Goal: Task Accomplishment & Management: Manage account settings

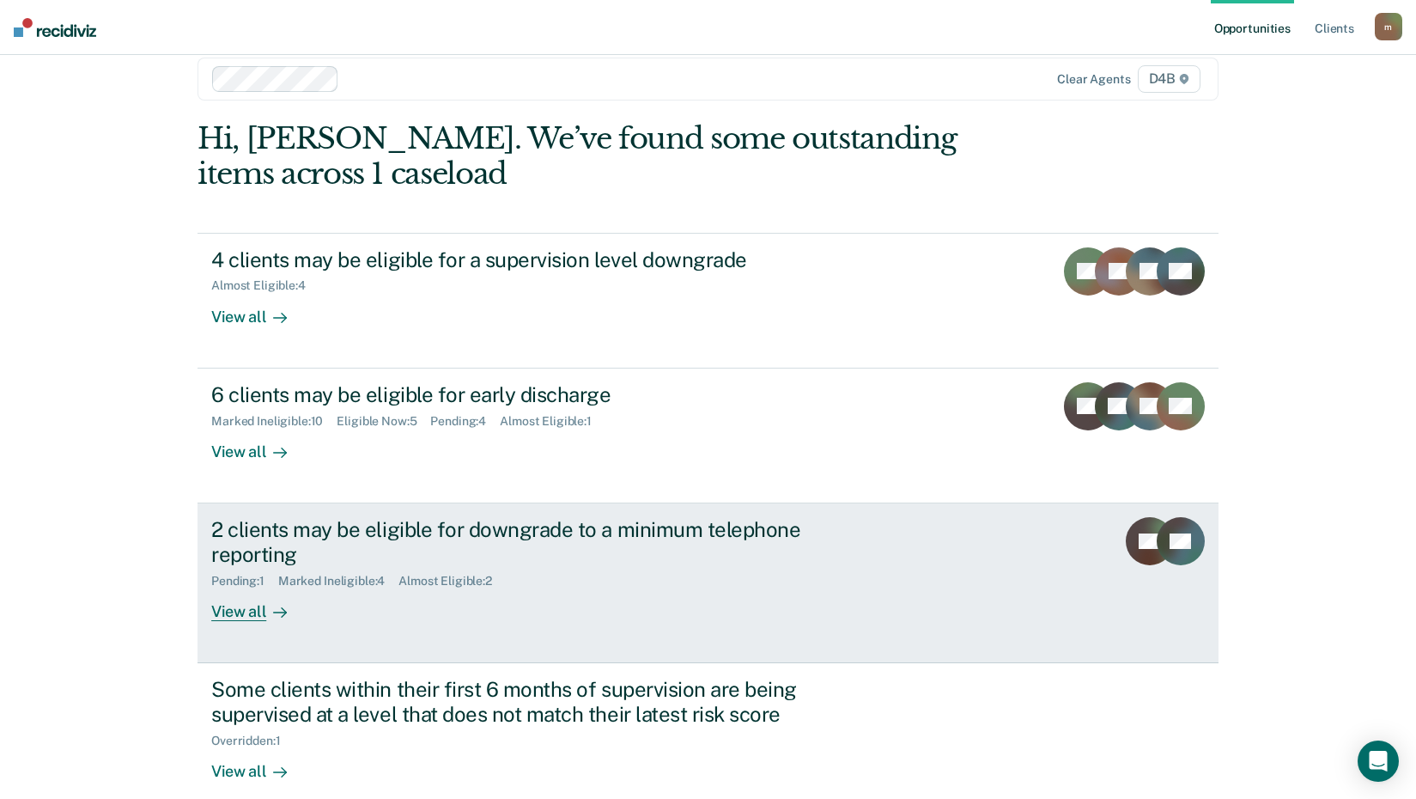
scroll to position [49, 0]
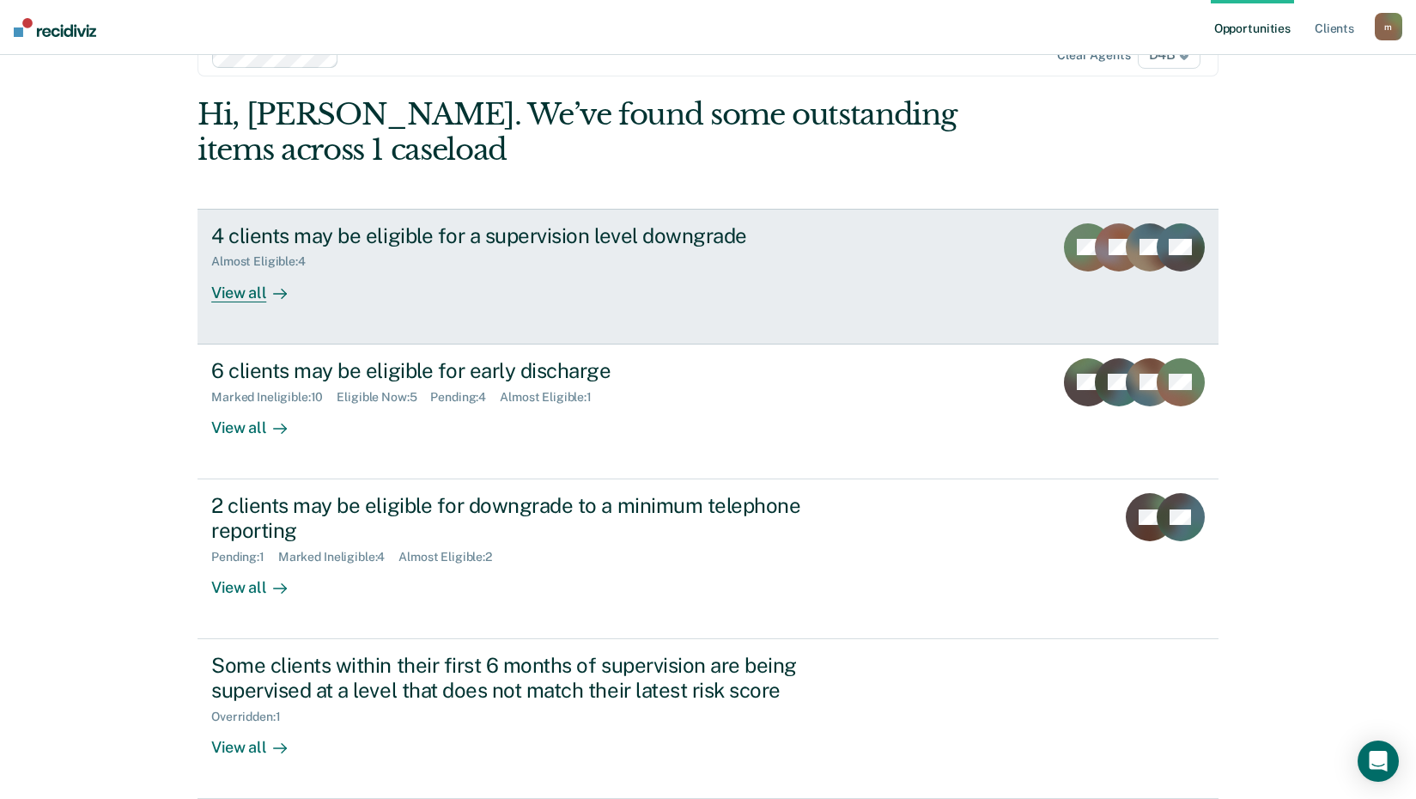
click at [233, 297] on div "View all" at bounding box center [259, 285] width 96 height 33
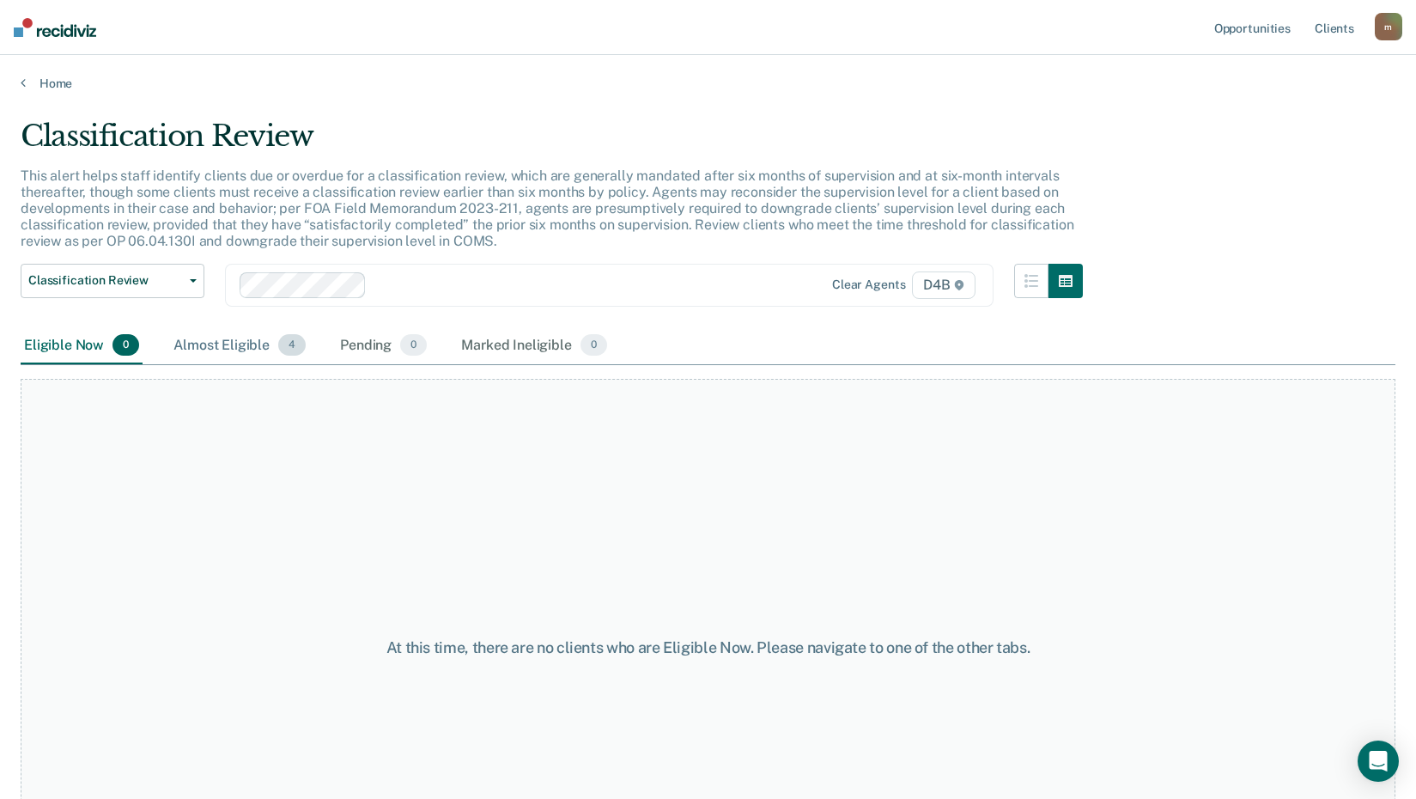
click at [261, 348] on div "Almost Eligible 4" at bounding box center [239, 346] width 139 height 38
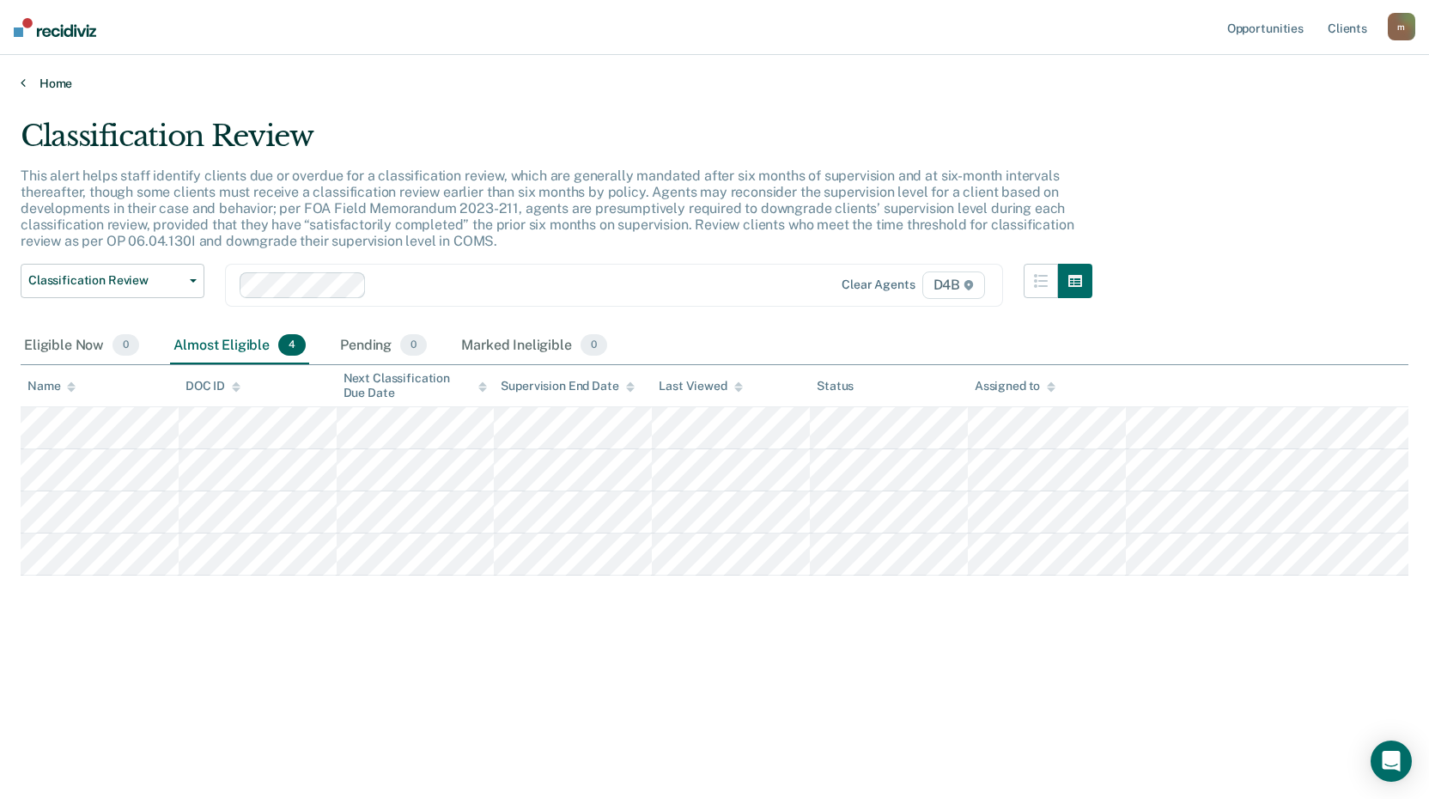
click at [49, 87] on link "Home" at bounding box center [715, 83] width 1388 height 15
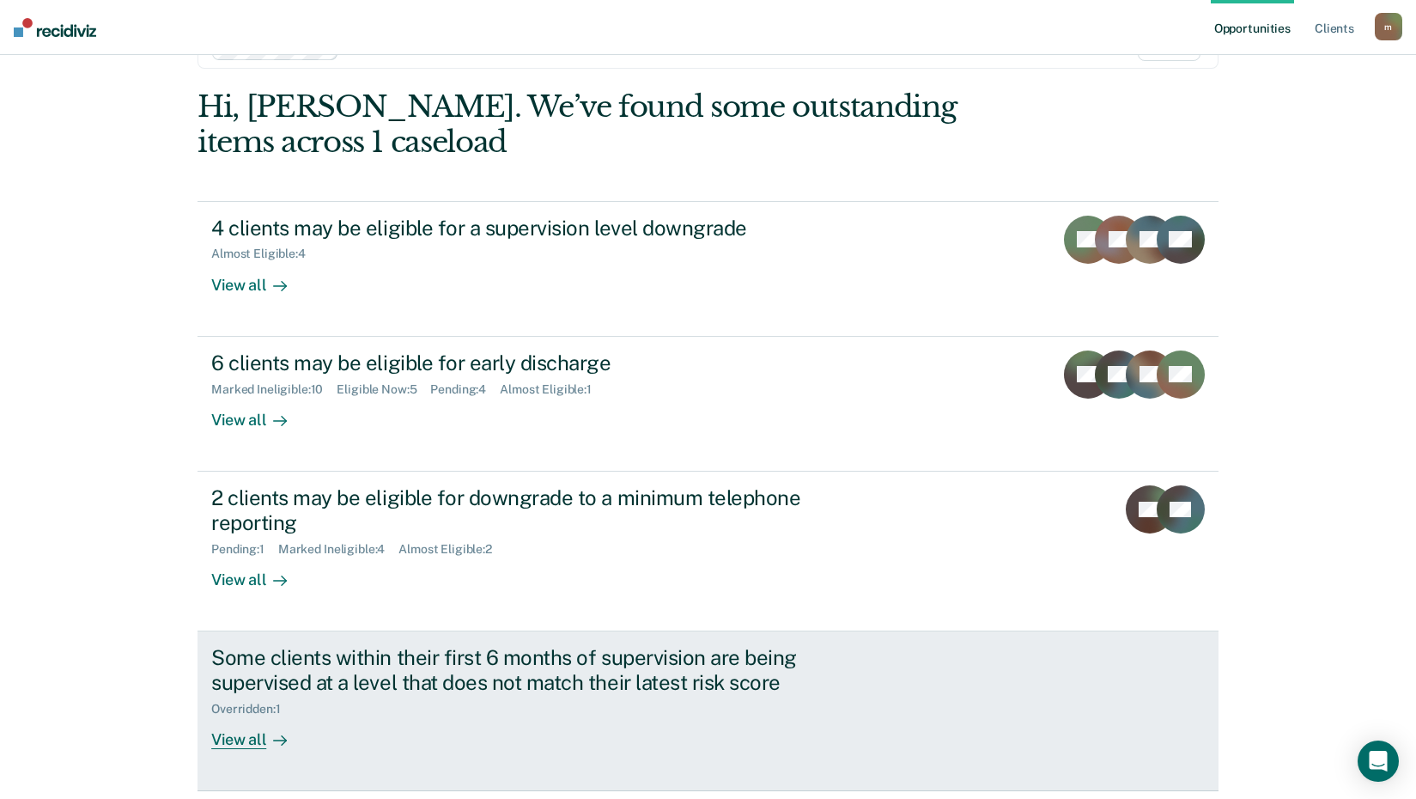
scroll to position [118, 0]
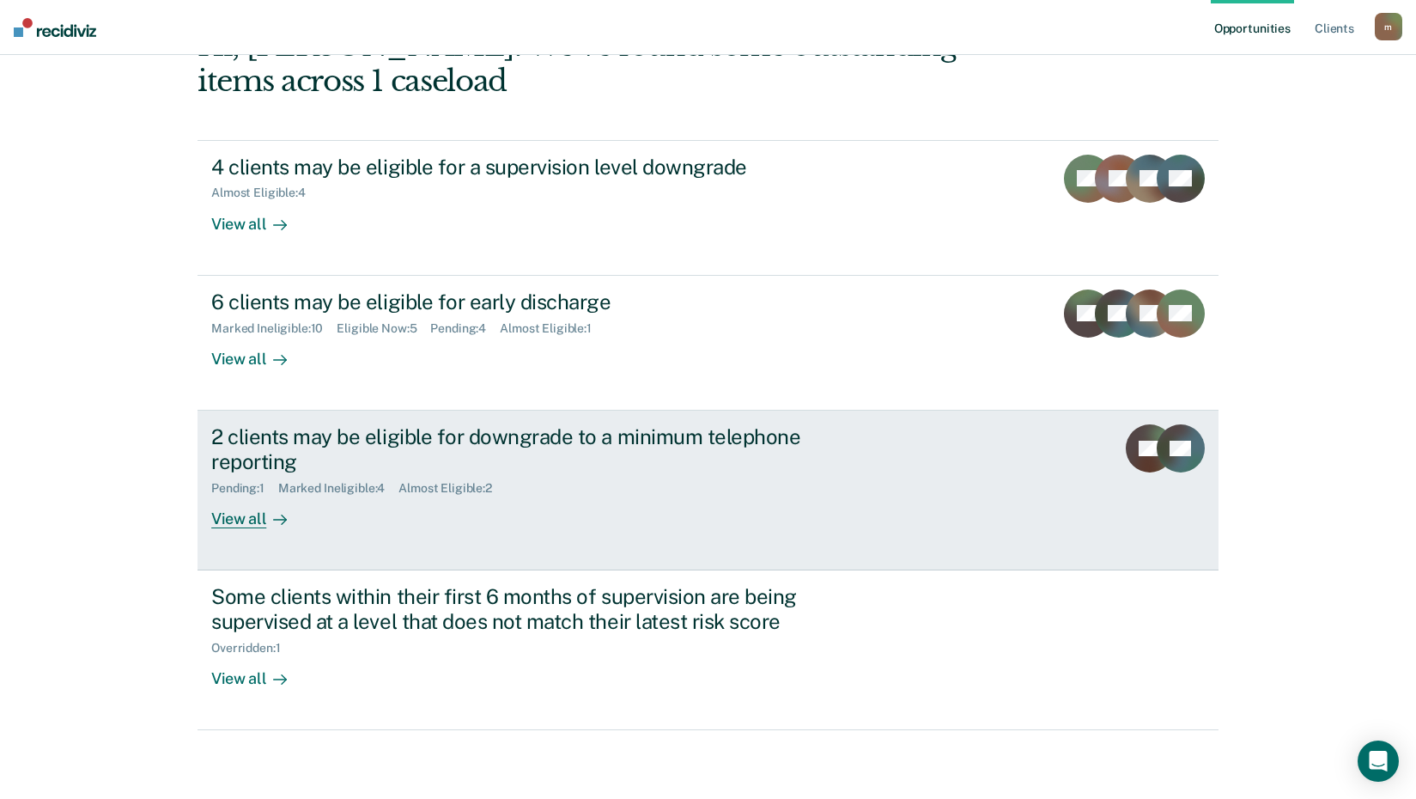
click at [252, 511] on div "View all" at bounding box center [259, 511] width 96 height 33
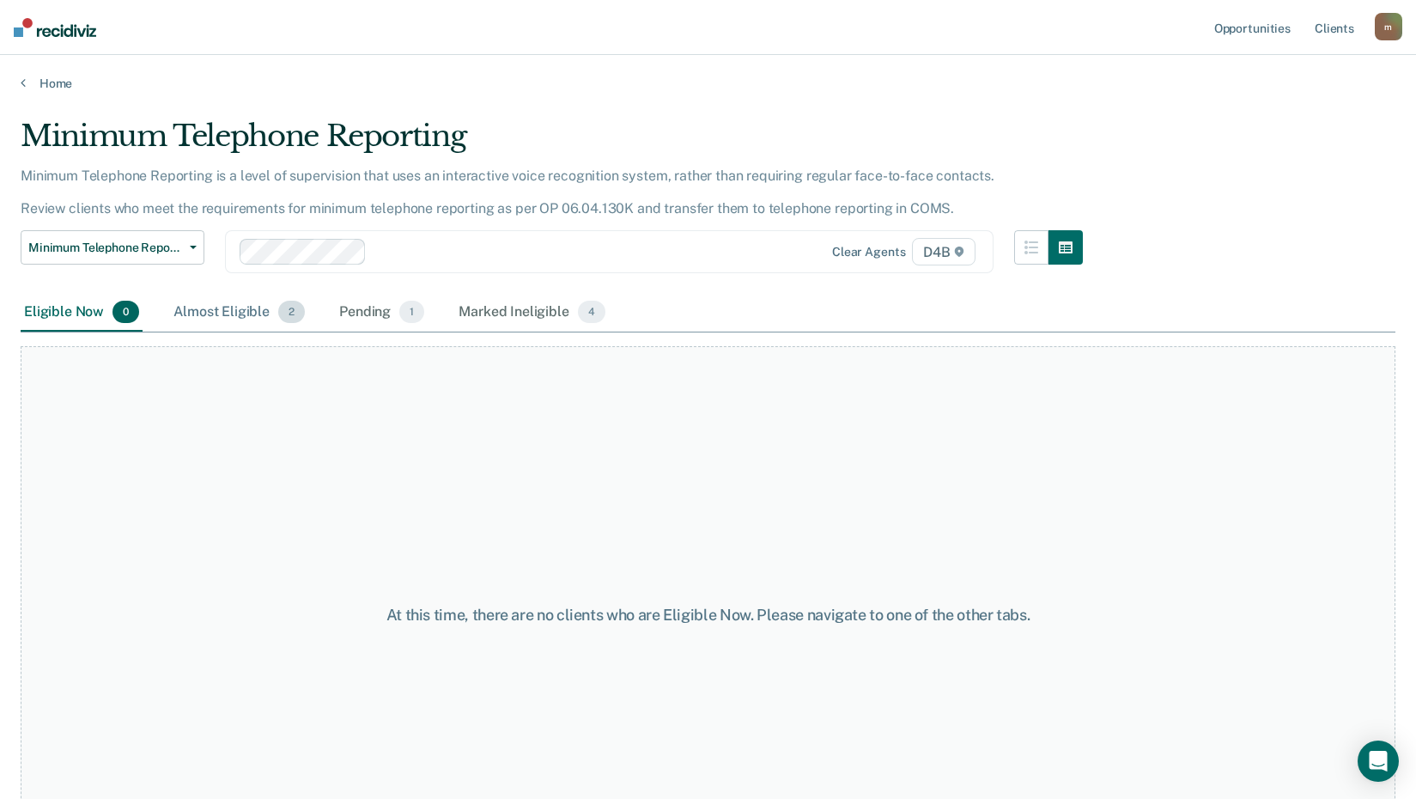
click at [249, 313] on div "Almost Eligible 2" at bounding box center [239, 313] width 138 height 38
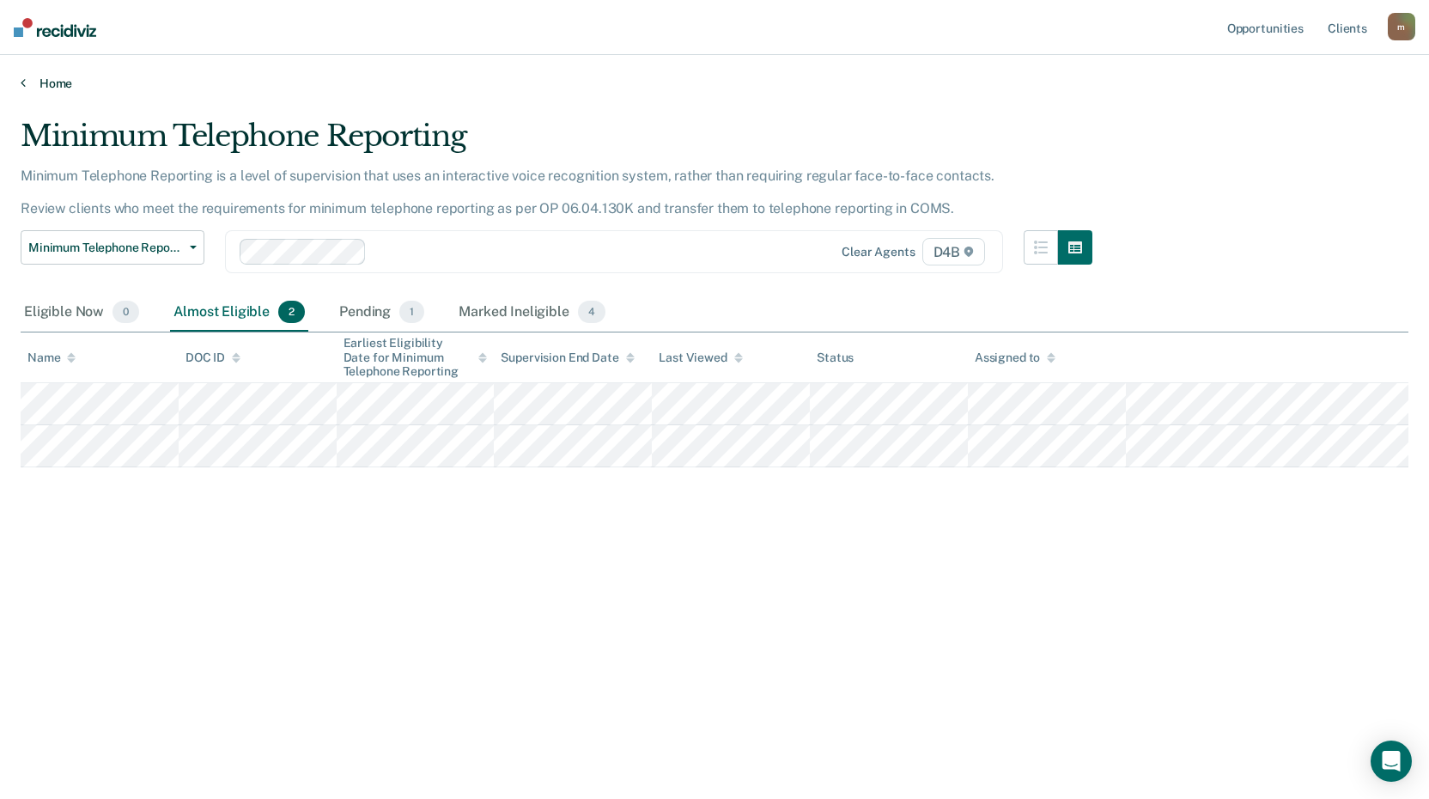
click at [50, 85] on link "Home" at bounding box center [715, 83] width 1388 height 15
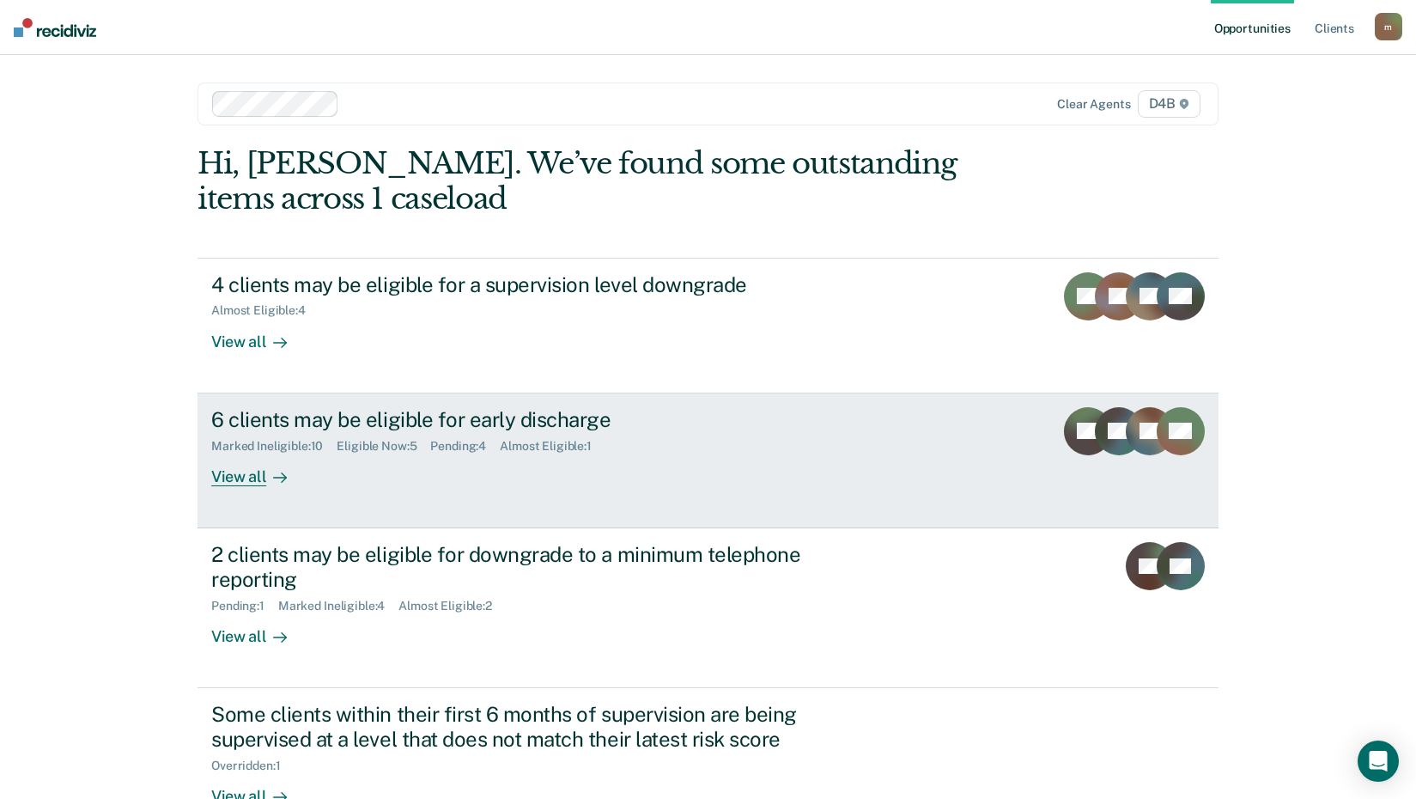
click at [251, 475] on div "View all" at bounding box center [259, 469] width 96 height 33
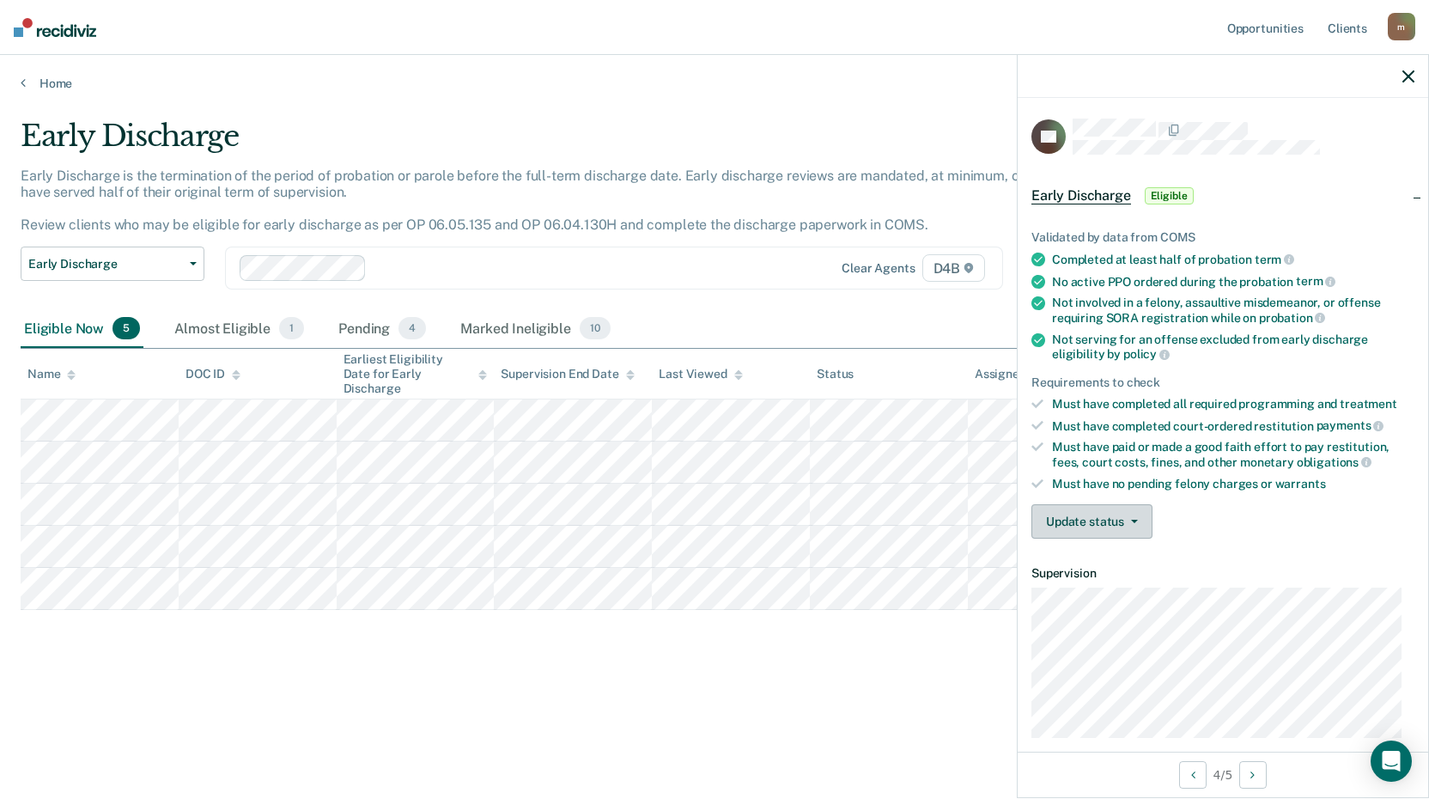
click at [1115, 524] on button "Update status" at bounding box center [1091, 521] width 121 height 34
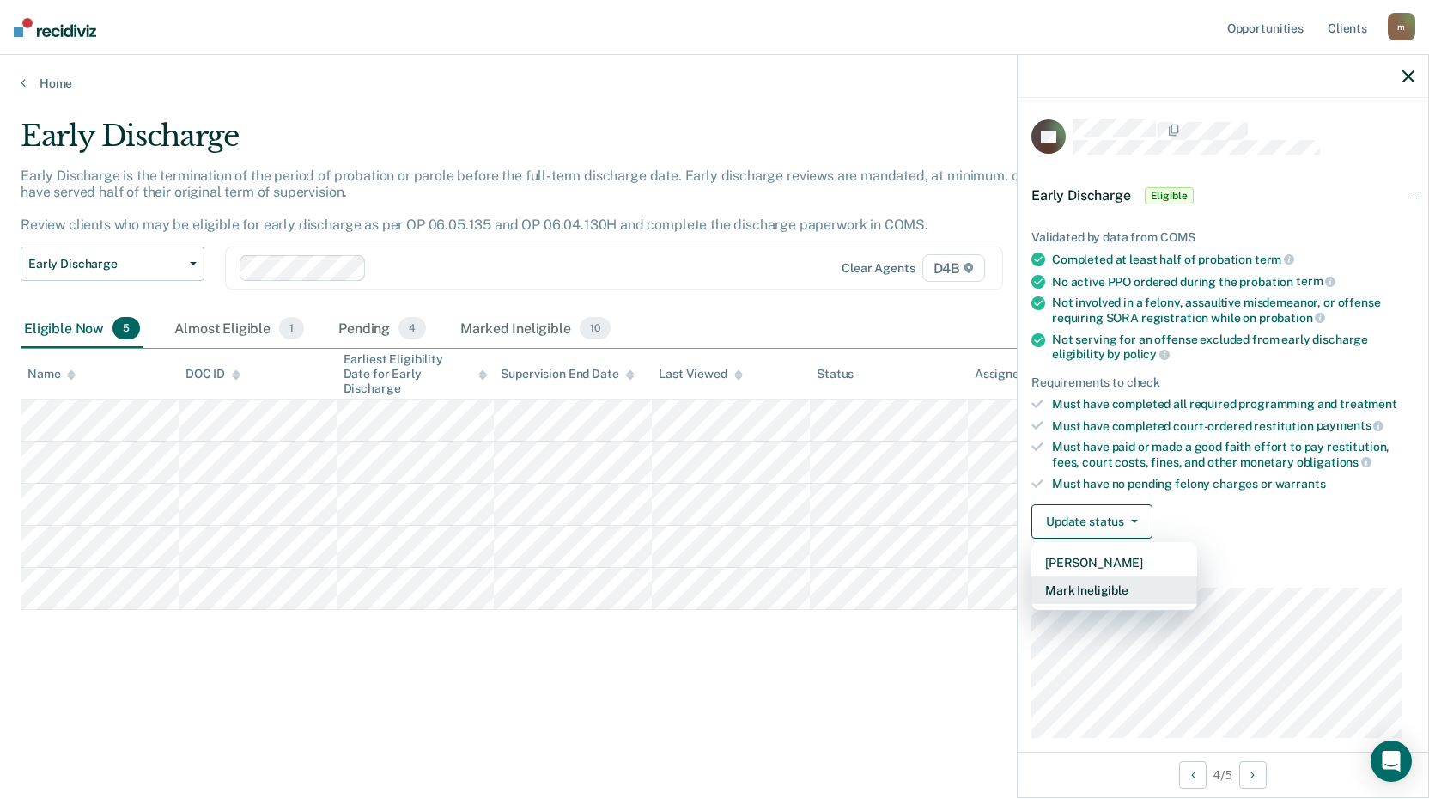
click at [1102, 587] on button "Mark Ineligible" at bounding box center [1114, 589] width 166 height 27
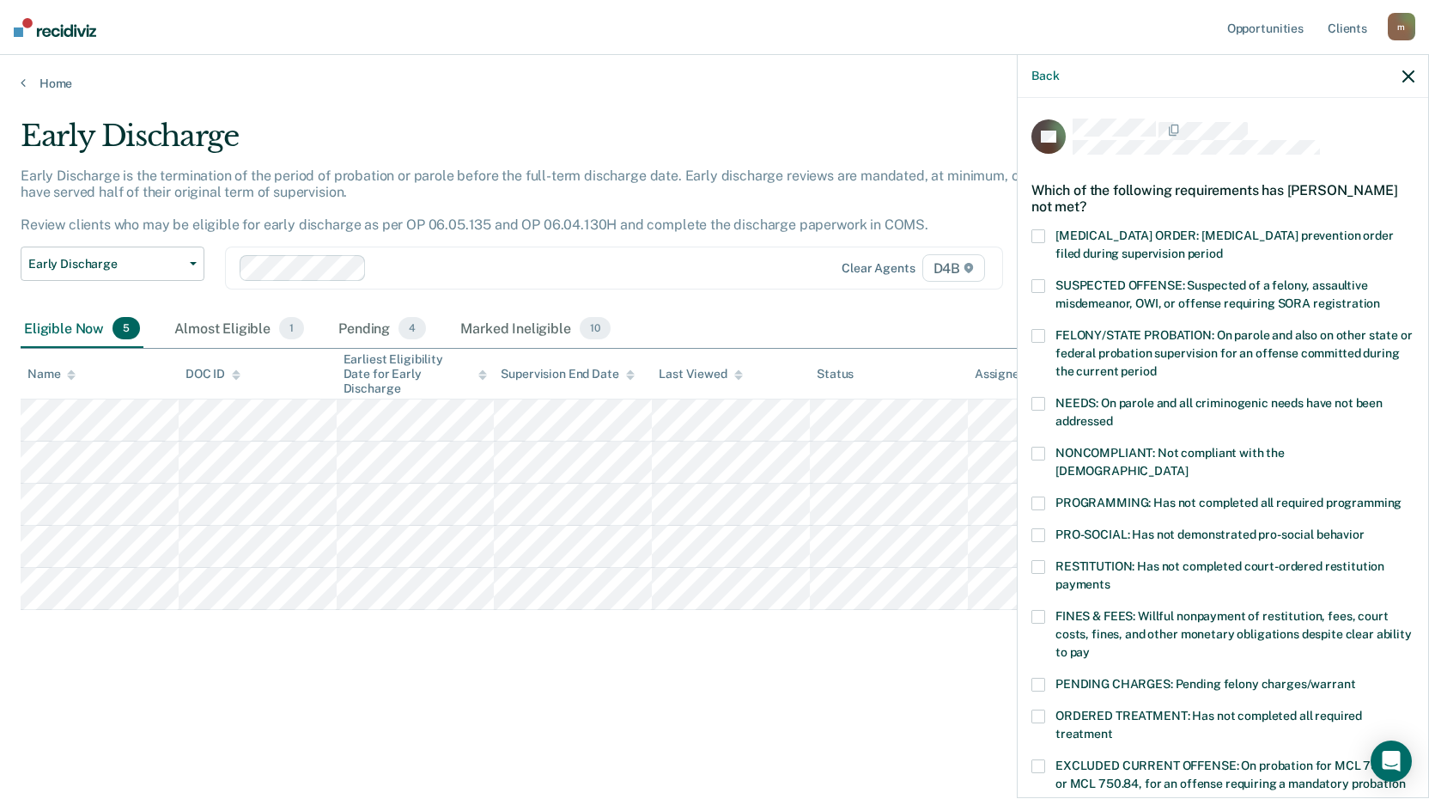
click at [1039, 496] on span at bounding box center [1038, 503] width 14 height 14
click at [1043, 610] on span at bounding box center [1038, 617] width 14 height 14
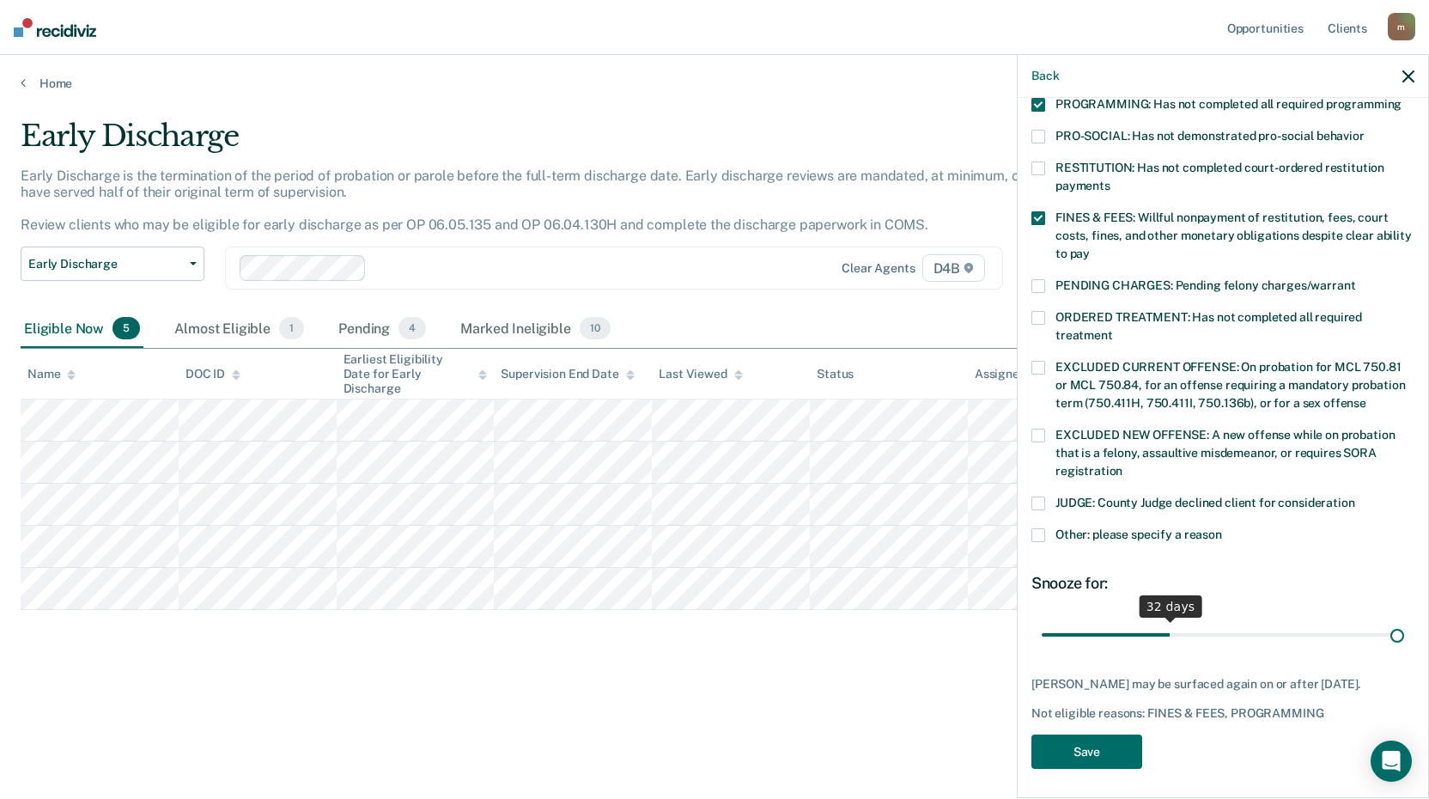
scroll to position [384, 0]
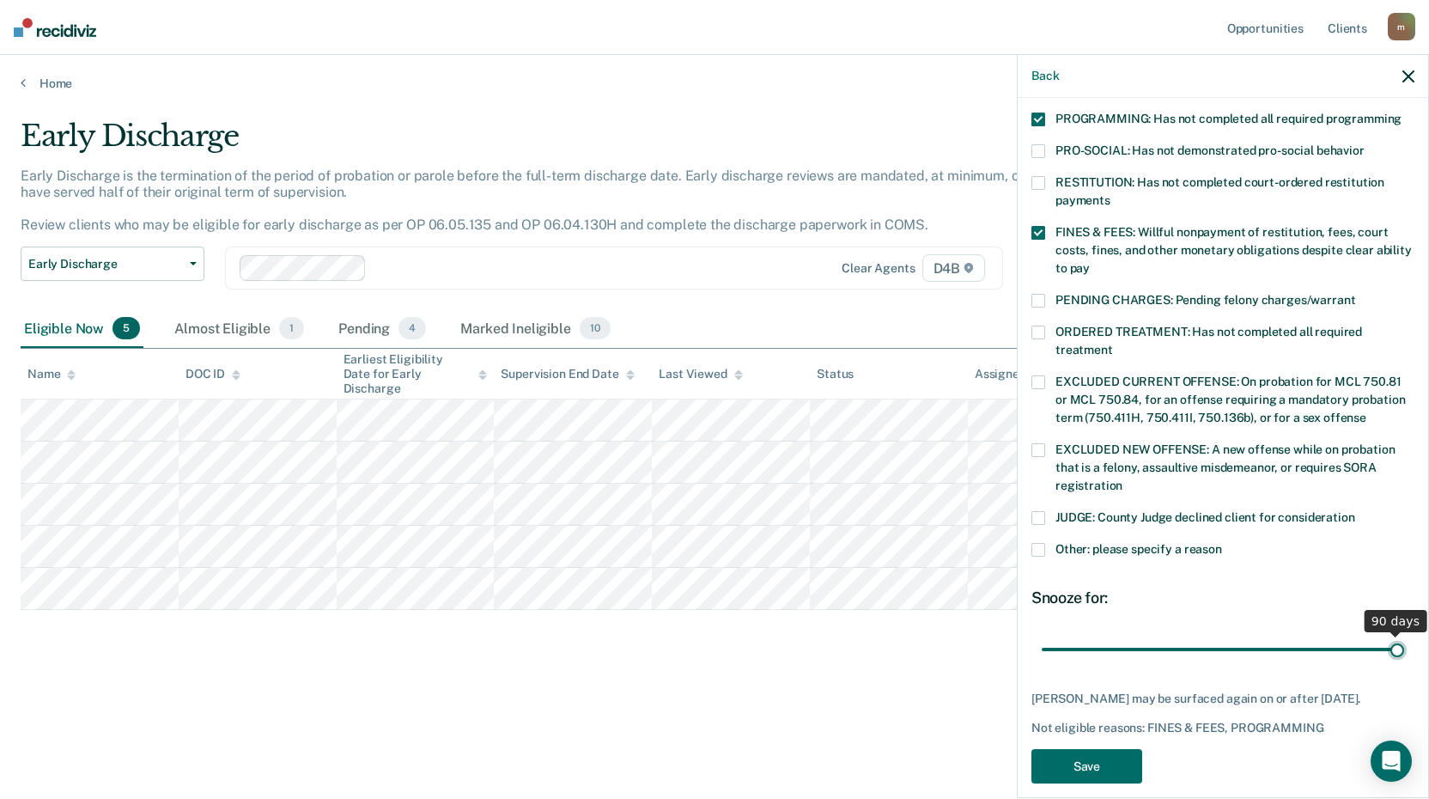
drag, startPoint x: 1160, startPoint y: 611, endPoint x: 1541, endPoint y: 616, distance: 380.5
type input "90"
click at [1404, 634] on input "range" at bounding box center [1223, 649] width 362 height 30
click at [1082, 749] on button "Save" at bounding box center [1086, 766] width 111 height 35
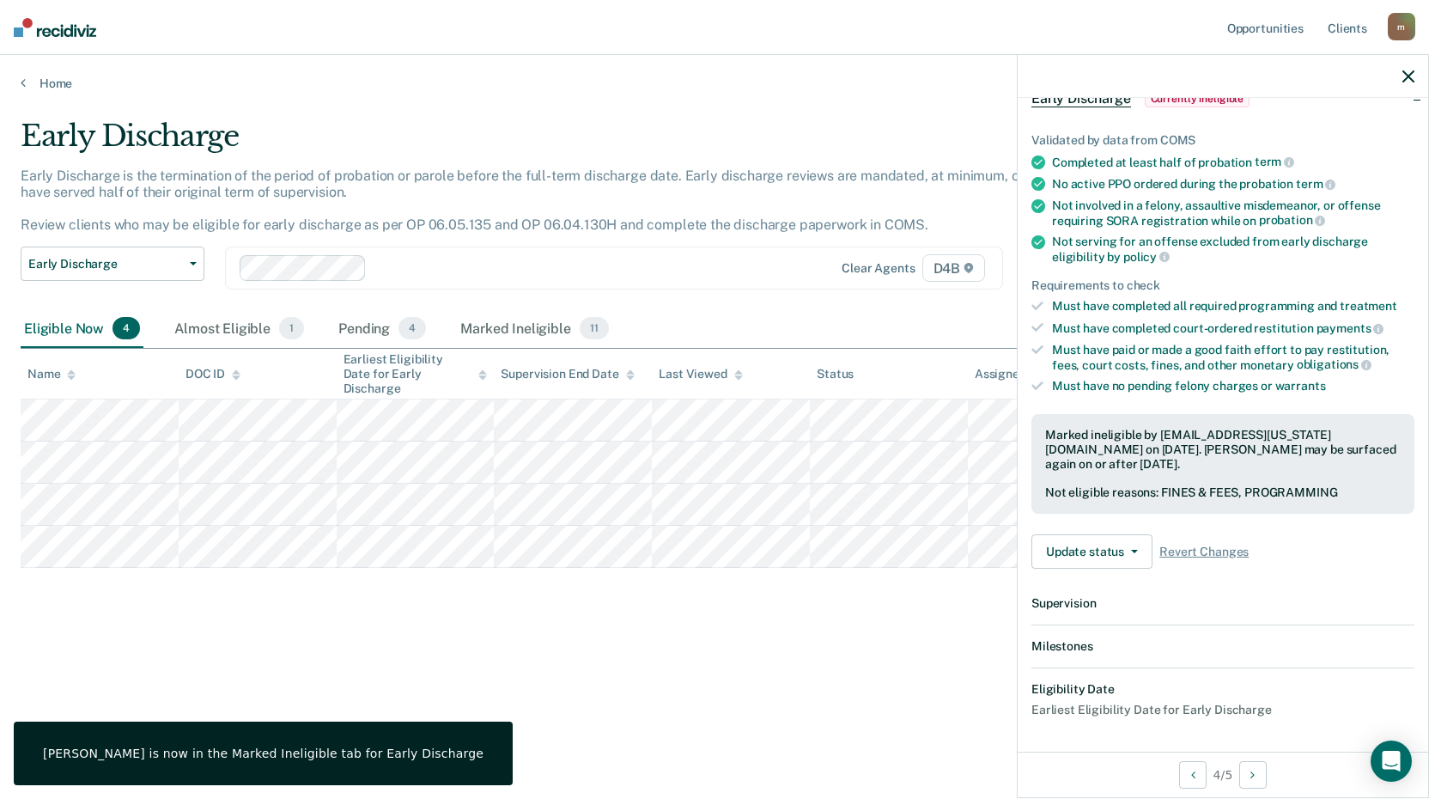
scroll to position [291, 0]
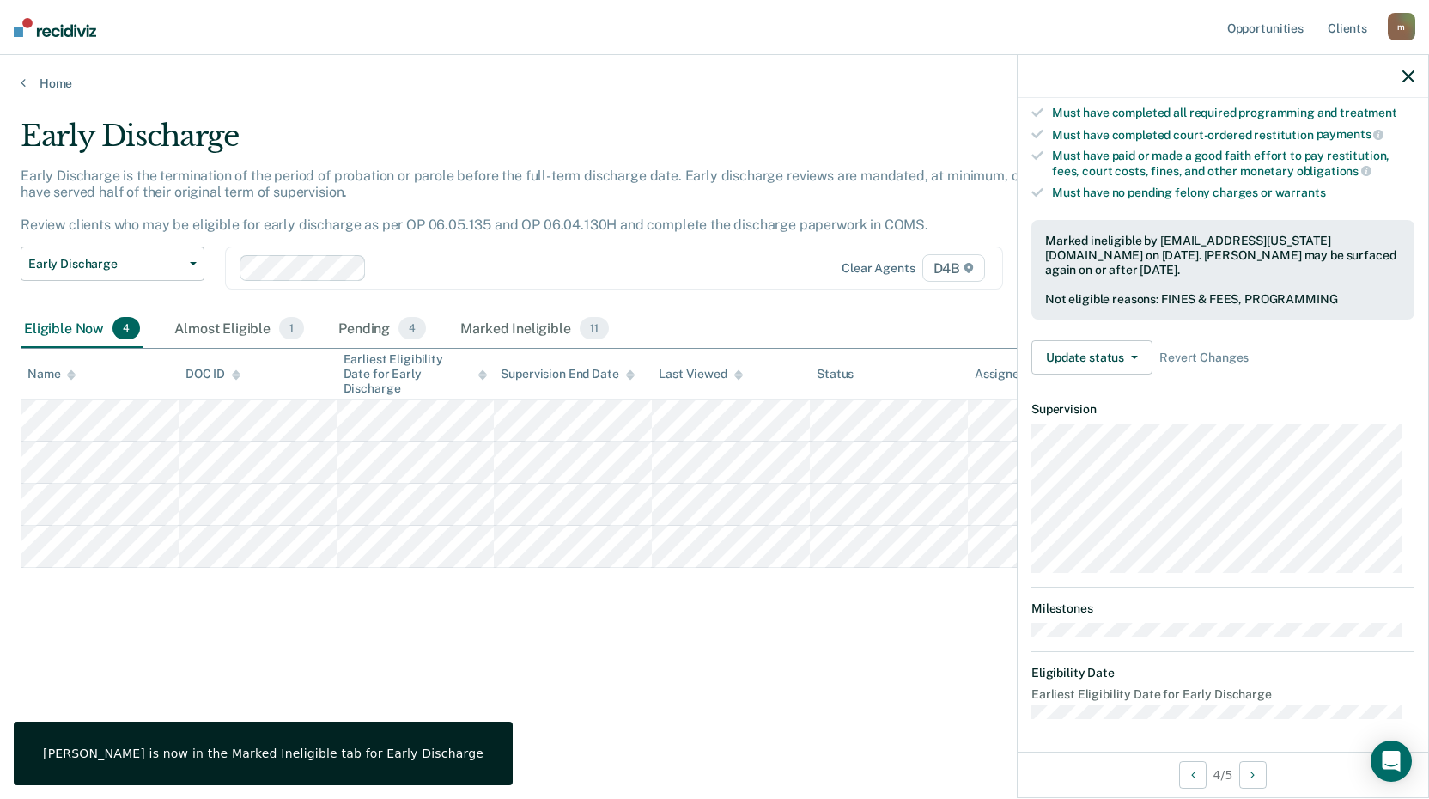
click at [373, 623] on div "Early Discharge Early Discharge is the termination of the period of probation o…" at bounding box center [715, 394] width 1388 height 551
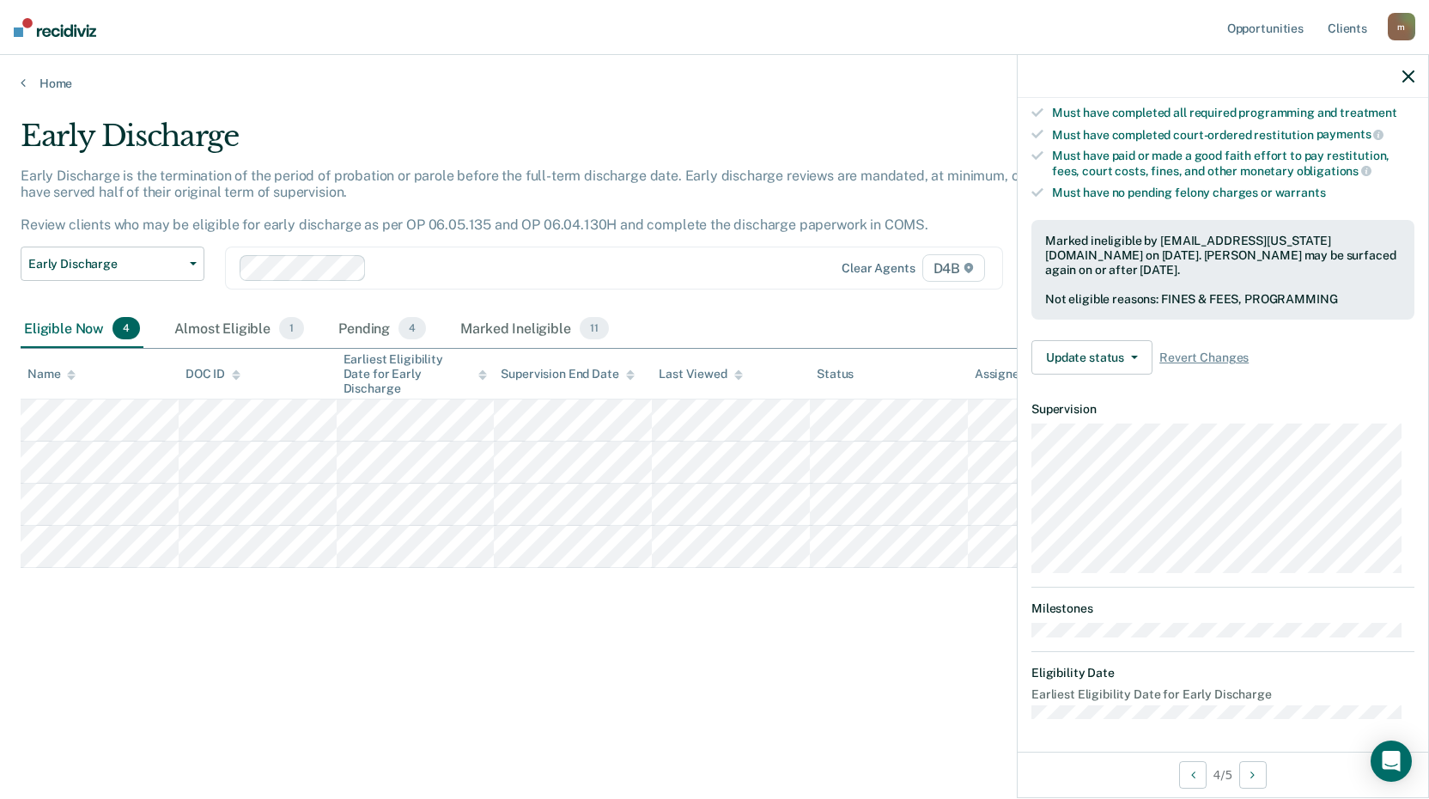
scroll to position [164, 0]
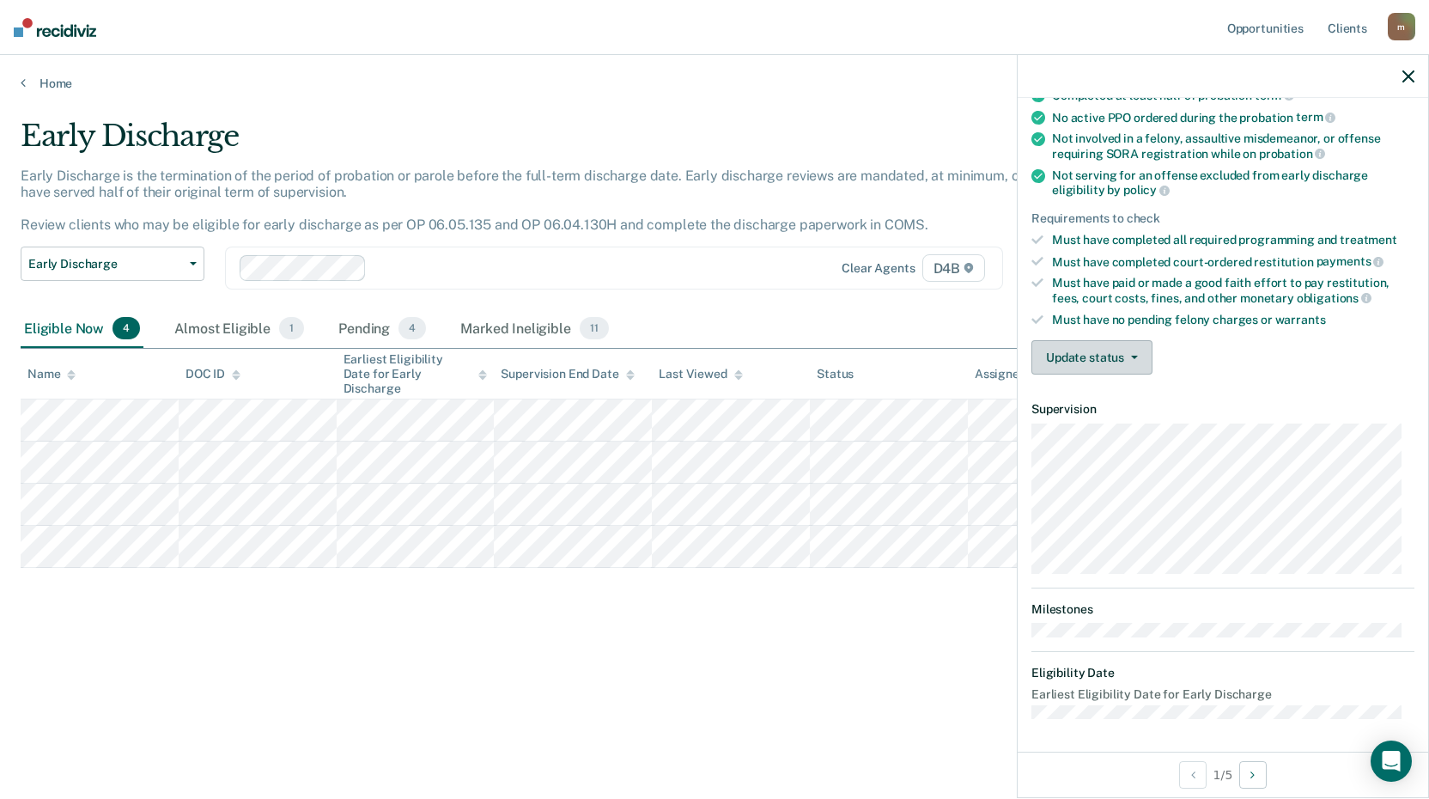
click at [1103, 356] on button "Update status" at bounding box center [1091, 357] width 121 height 34
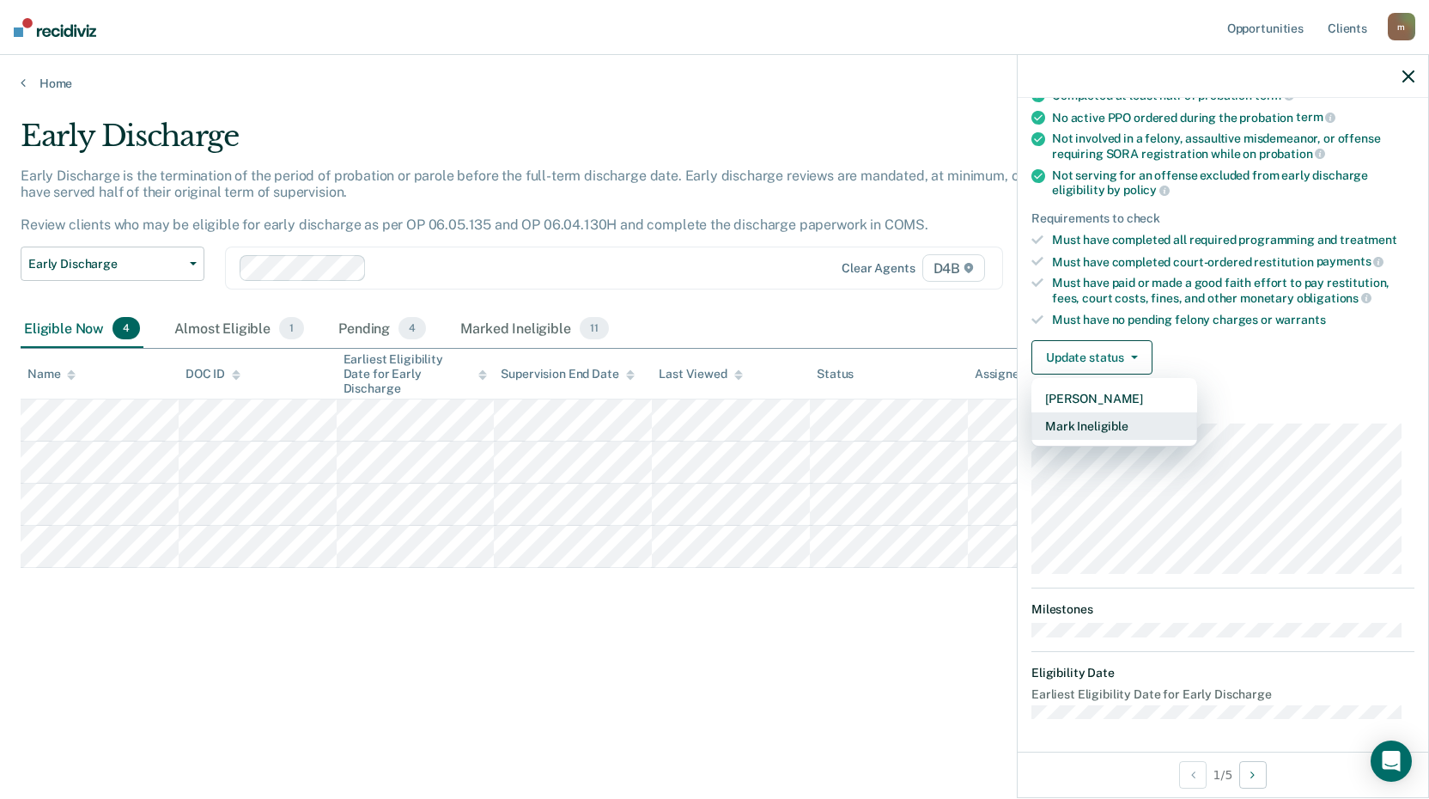
click at [1122, 423] on button "Mark Ineligible" at bounding box center [1114, 425] width 166 height 27
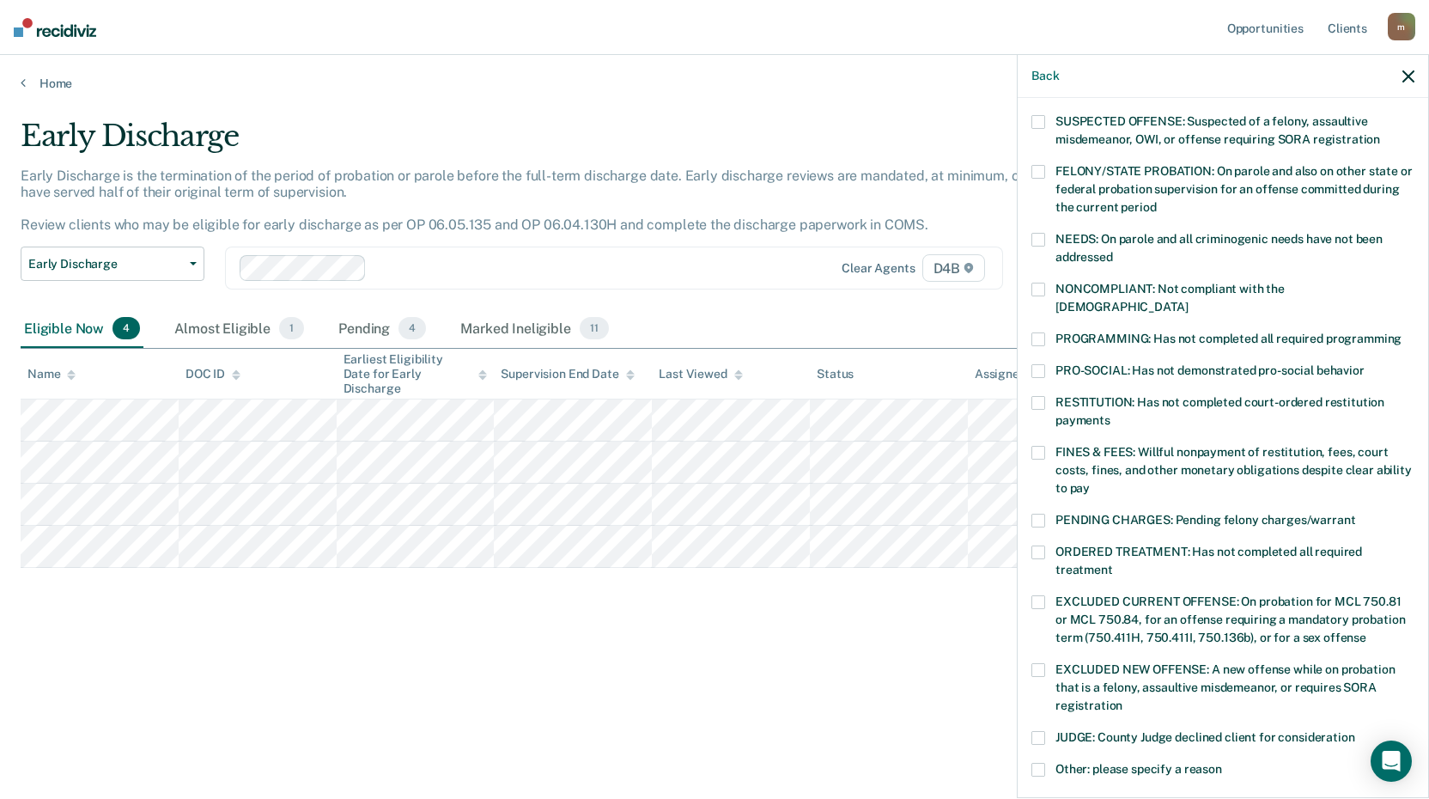
click at [1045, 332] on label "PROGRAMMING: Has not completed all required programming" at bounding box center [1222, 341] width 383 height 18
click at [1043, 446] on span at bounding box center [1038, 453] width 14 height 14
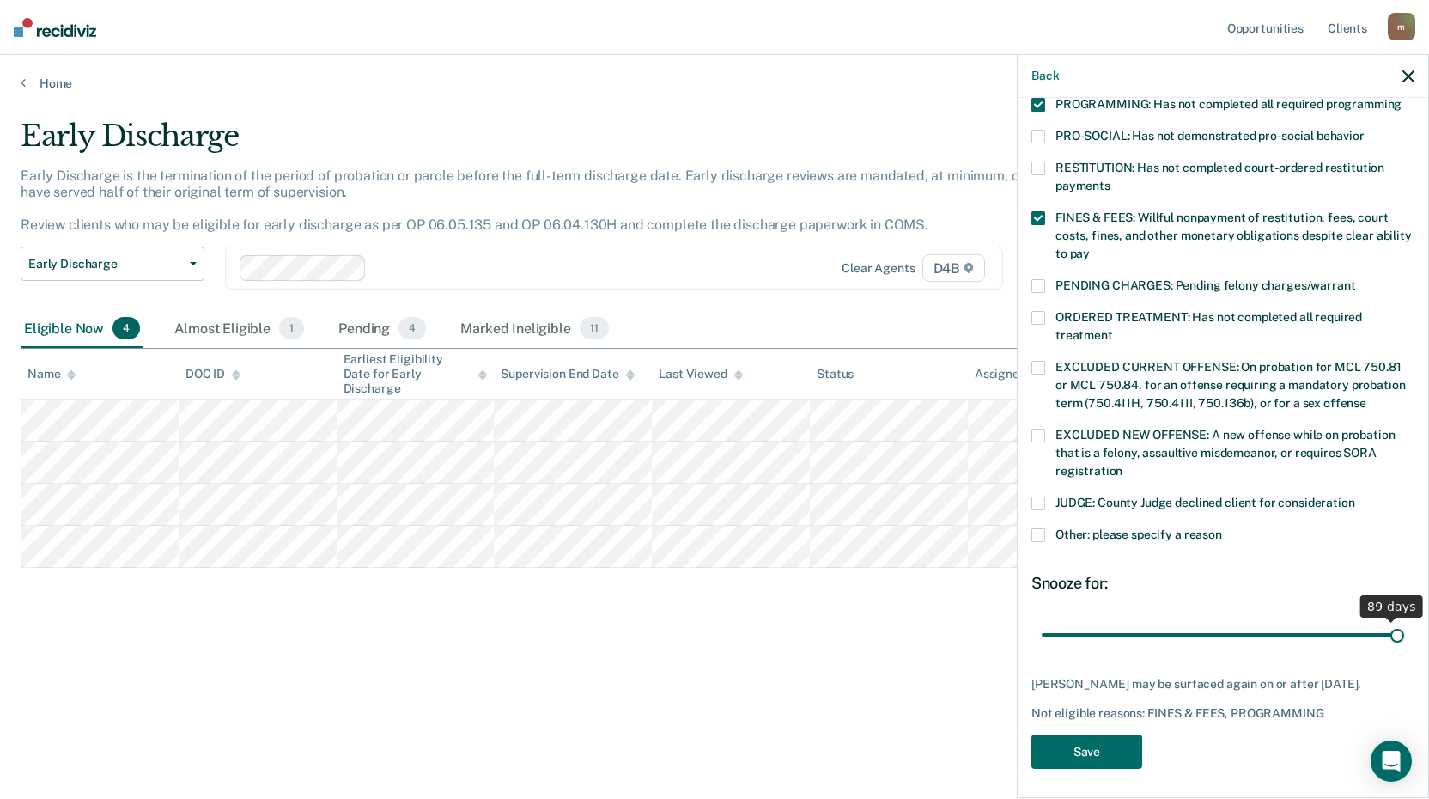
scroll to position [398, 0]
drag, startPoint x: 1161, startPoint y: 616, endPoint x: 1477, endPoint y: 588, distance: 317.2
type input "90"
click at [1404, 619] on input "range" at bounding box center [1223, 634] width 362 height 30
click at [1091, 750] on button "Save" at bounding box center [1086, 751] width 111 height 35
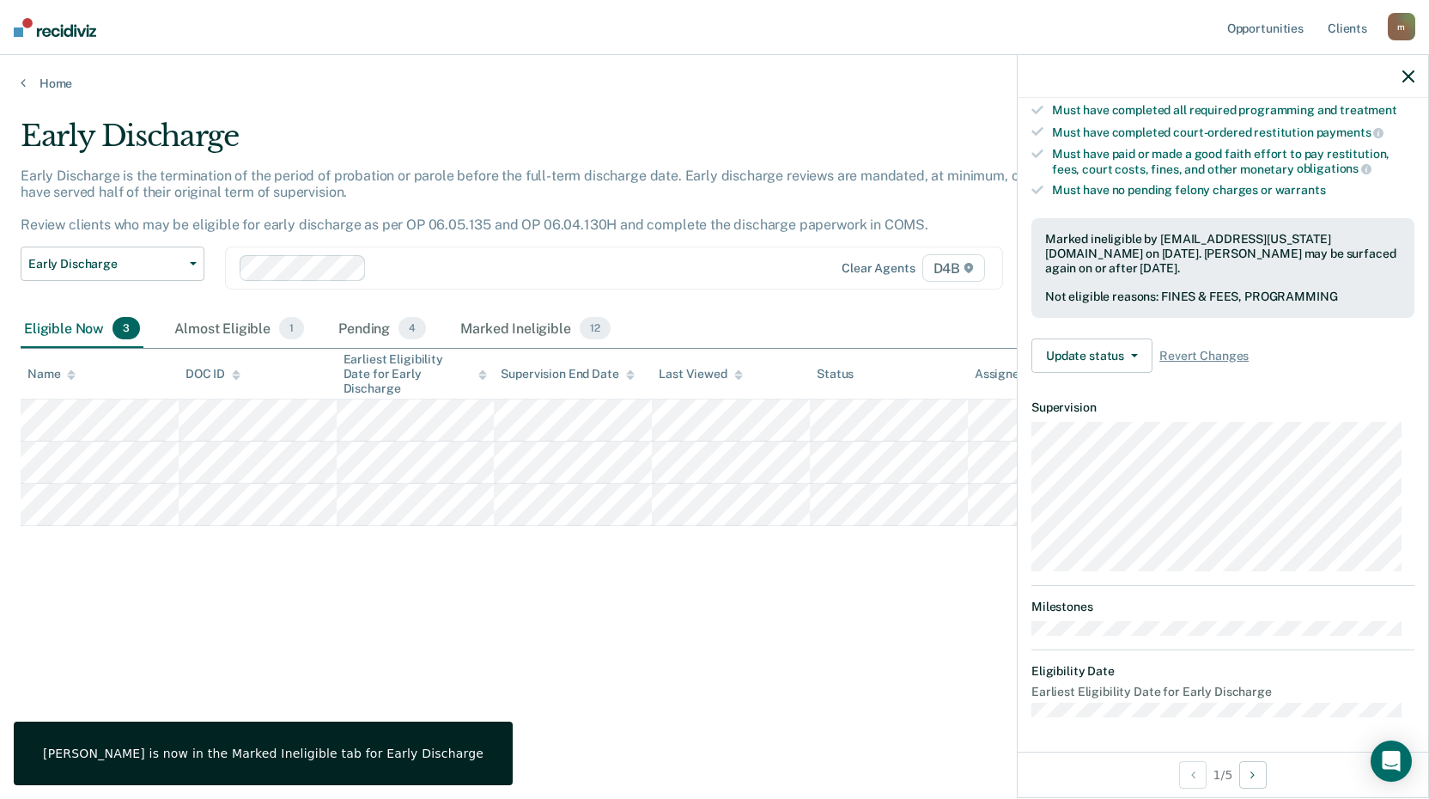
scroll to position [291, 0]
click at [535, 617] on div "Early Discharge Early Discharge is the termination of the period of probation o…" at bounding box center [715, 394] width 1388 height 551
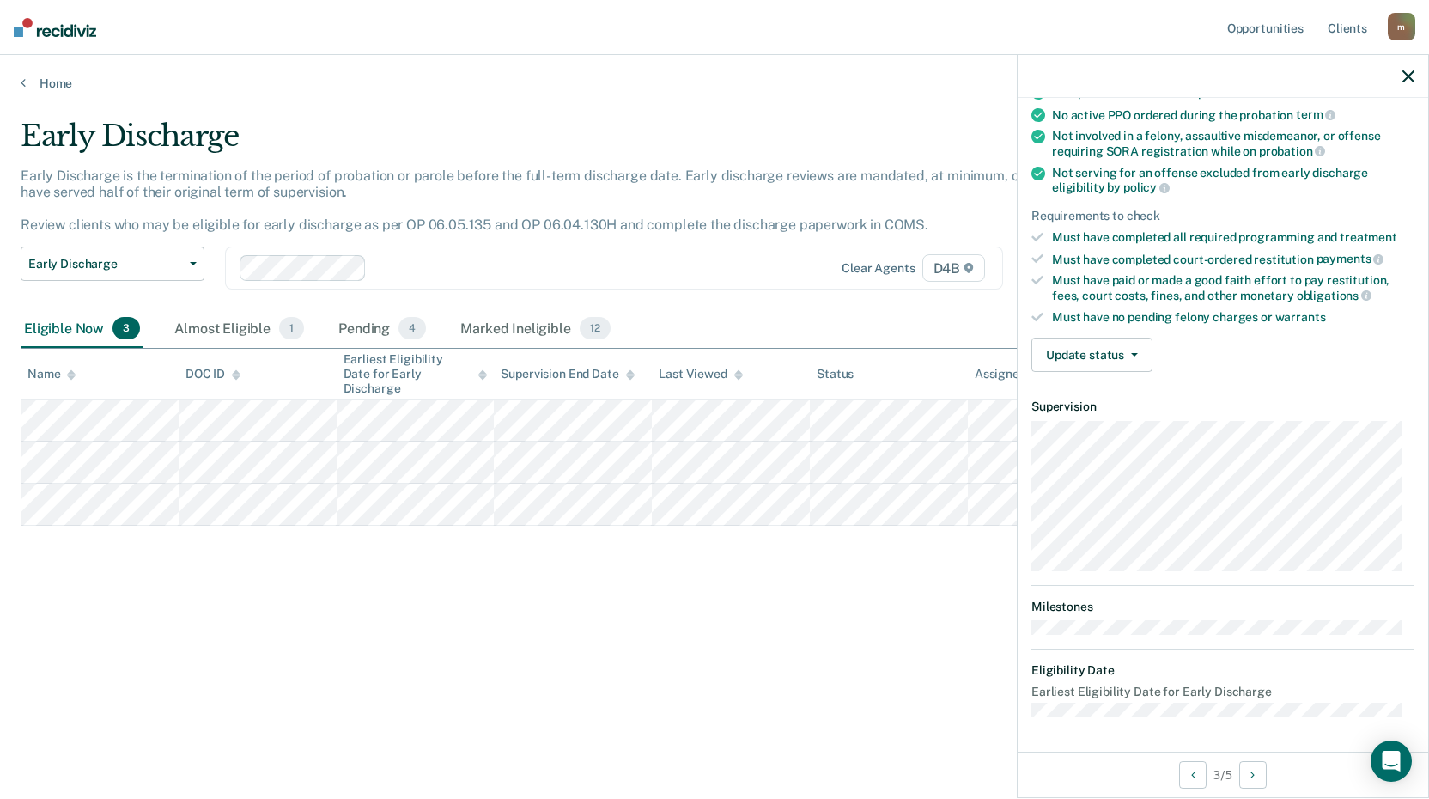
scroll to position [182, 0]
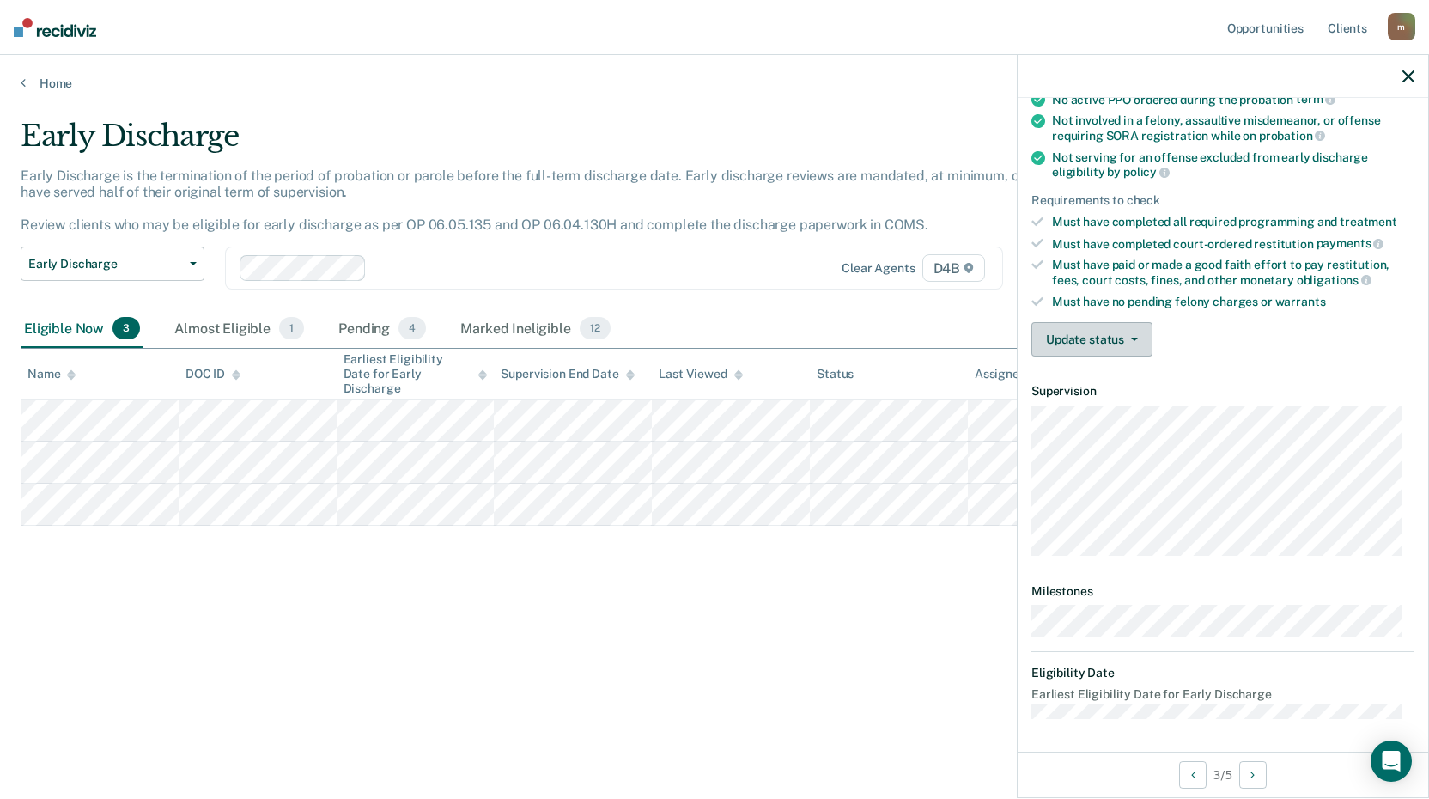
click at [1073, 343] on button "Update status" at bounding box center [1091, 339] width 121 height 34
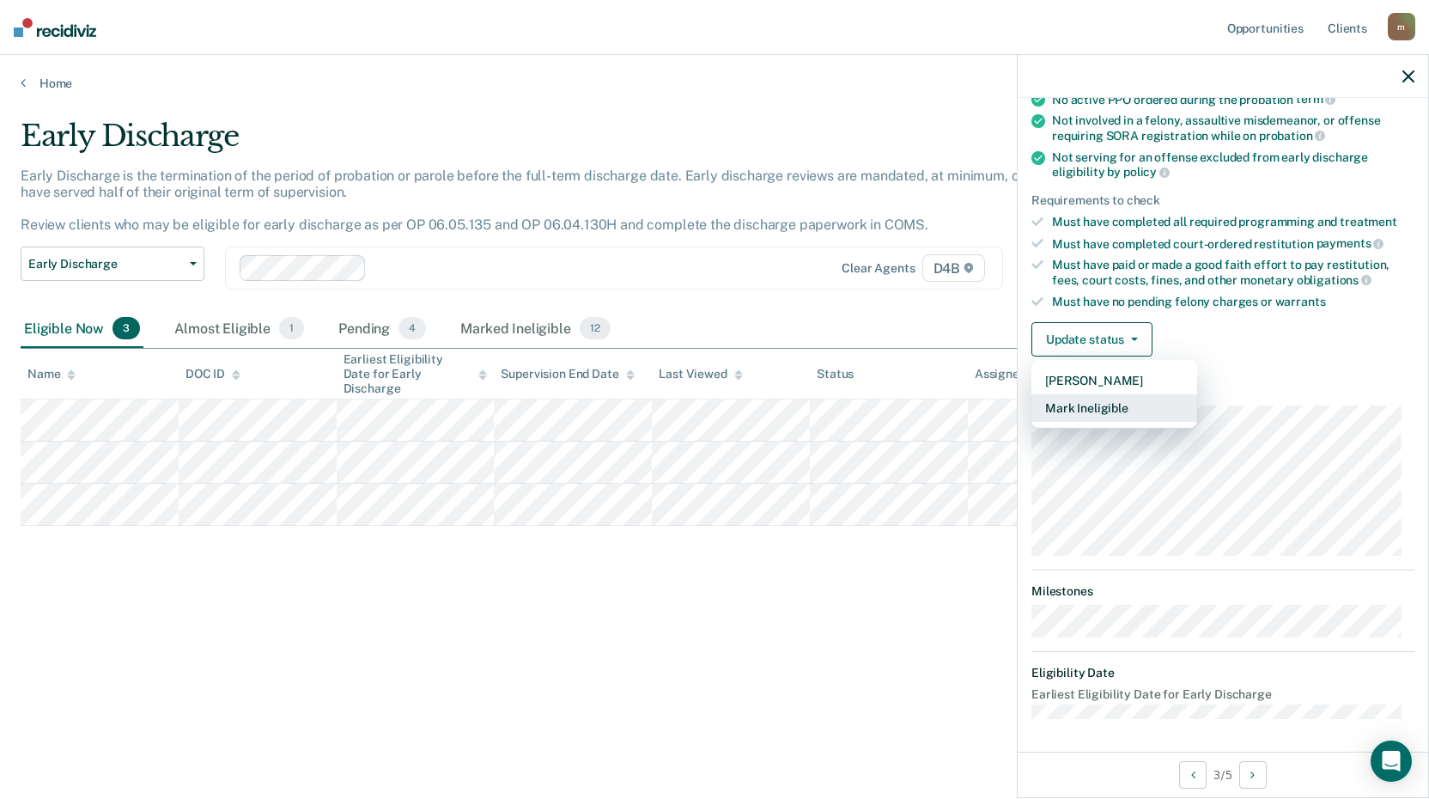
click at [1146, 407] on button "Mark Ineligible" at bounding box center [1114, 407] width 166 height 27
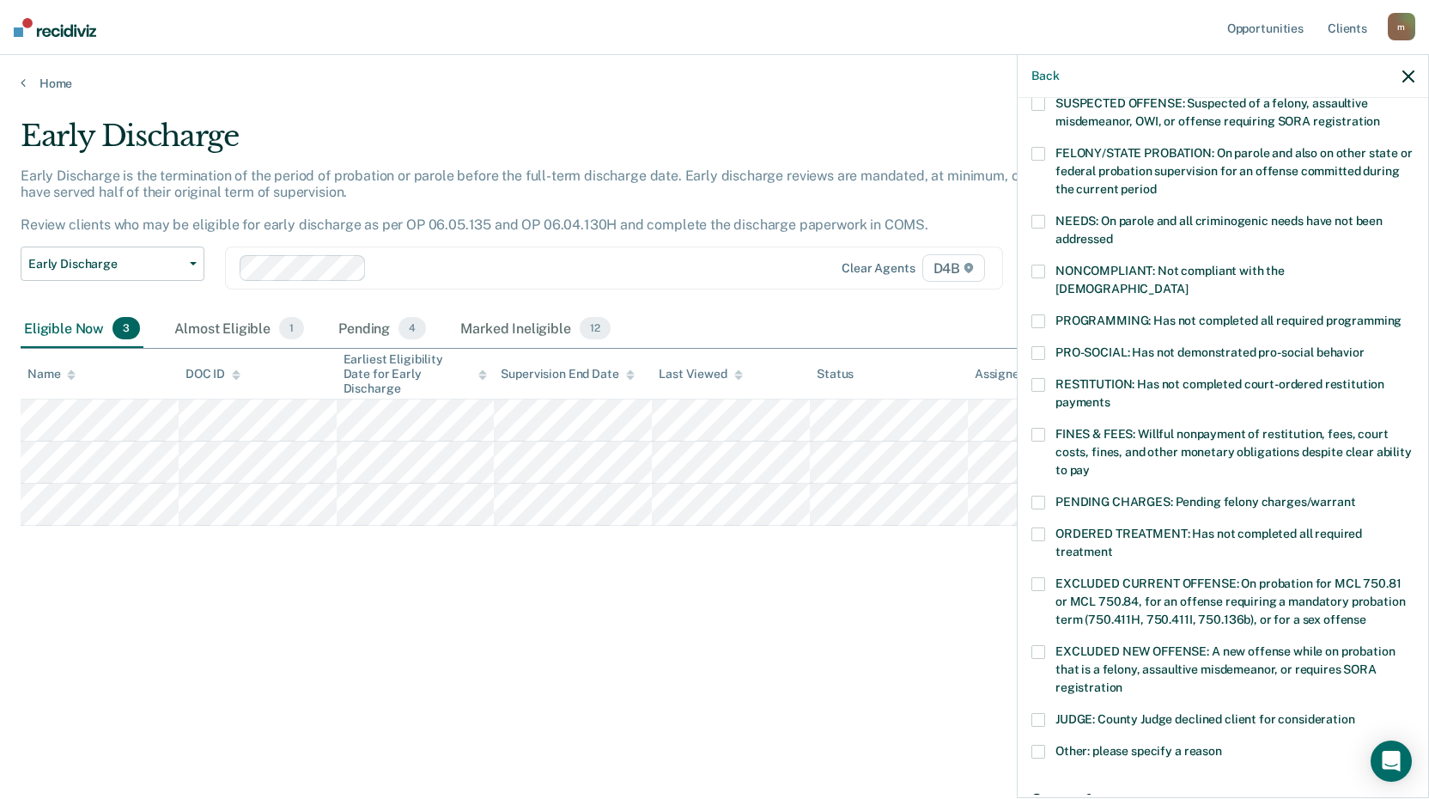
click at [1043, 428] on span at bounding box center [1038, 435] width 14 height 14
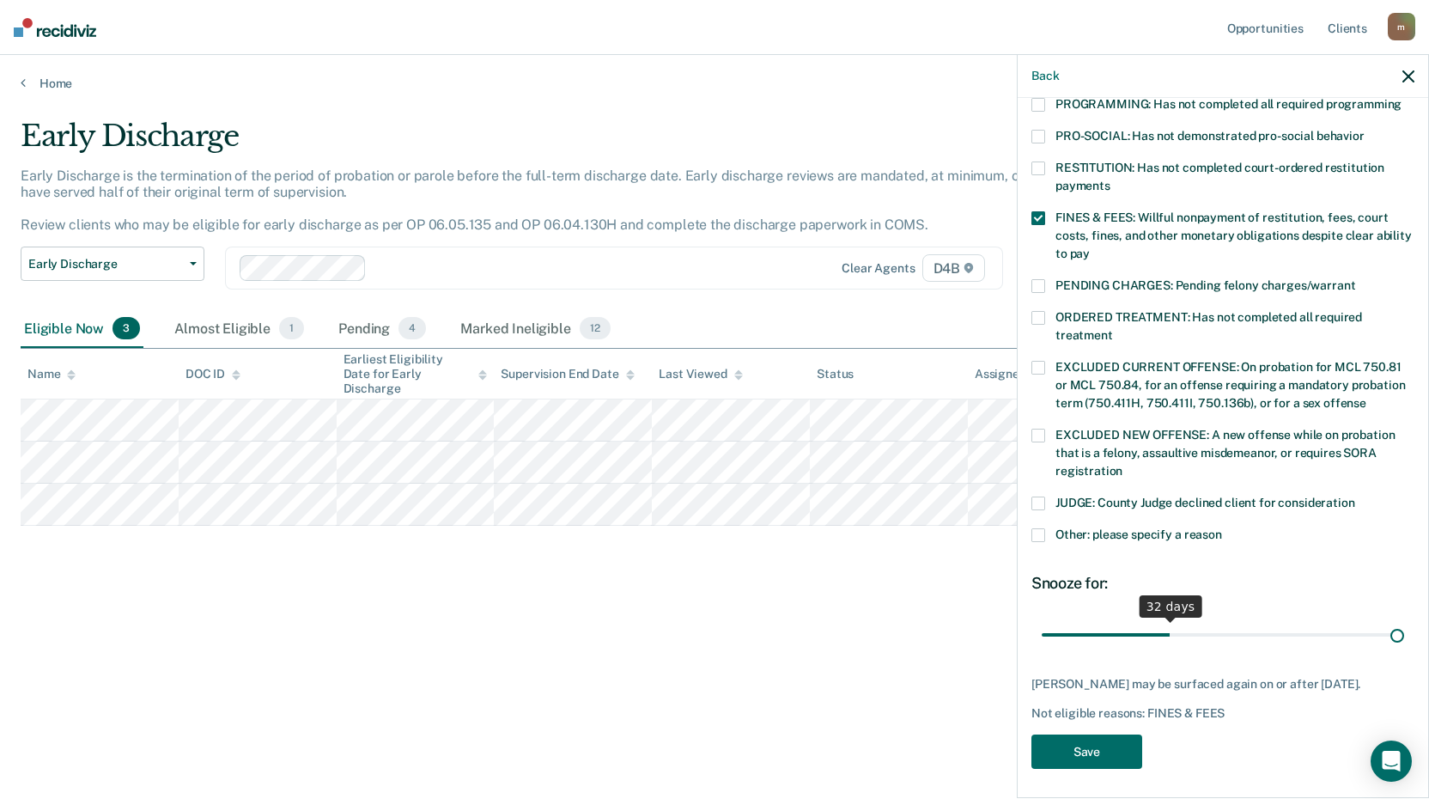
scroll to position [398, 0]
drag, startPoint x: 1167, startPoint y: 618, endPoint x: 1396, endPoint y: 672, distance: 235.6
type input "90"
click at [1404, 619] on input "range" at bounding box center [1223, 634] width 362 height 30
click at [1070, 756] on button "Save" at bounding box center [1086, 751] width 111 height 35
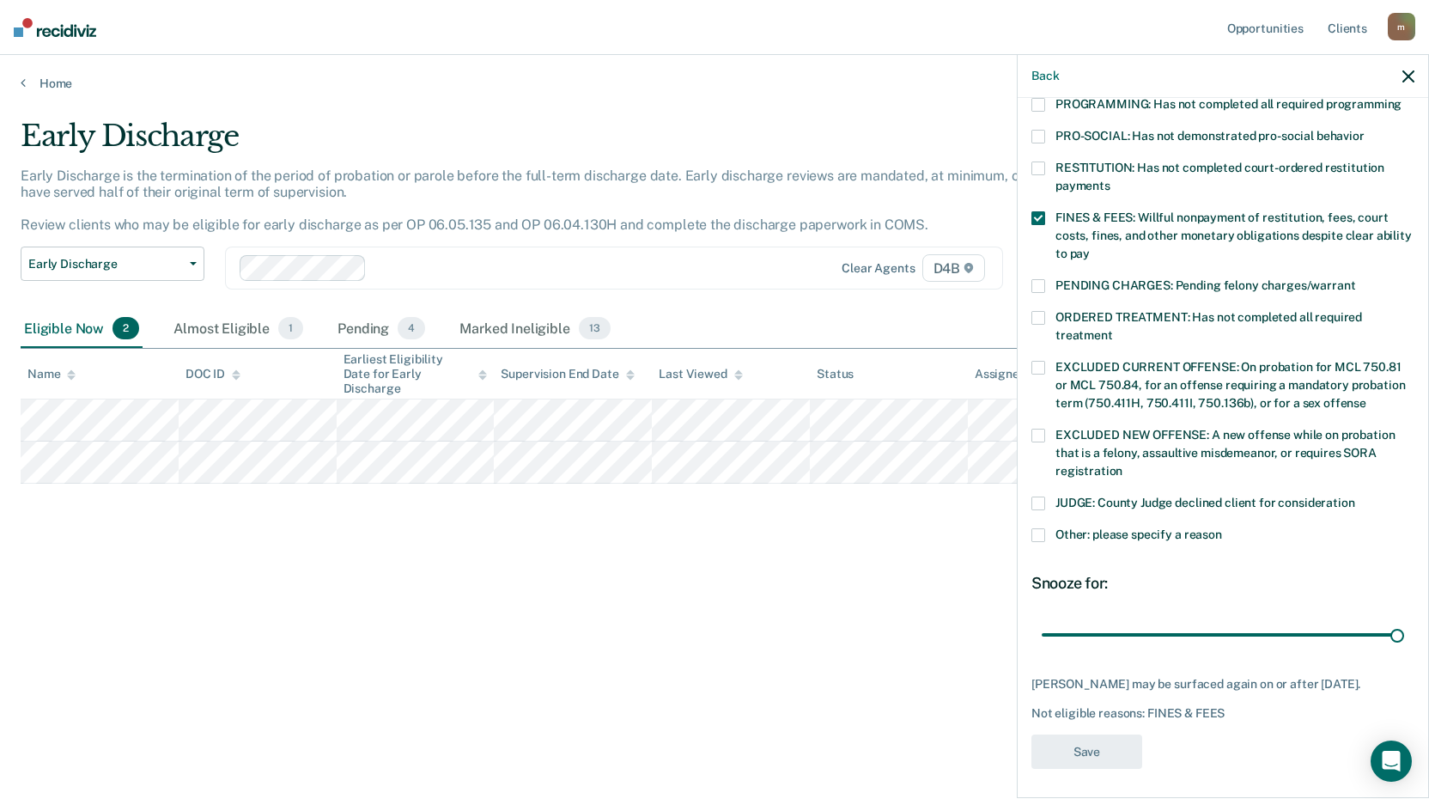
scroll to position [309, 0]
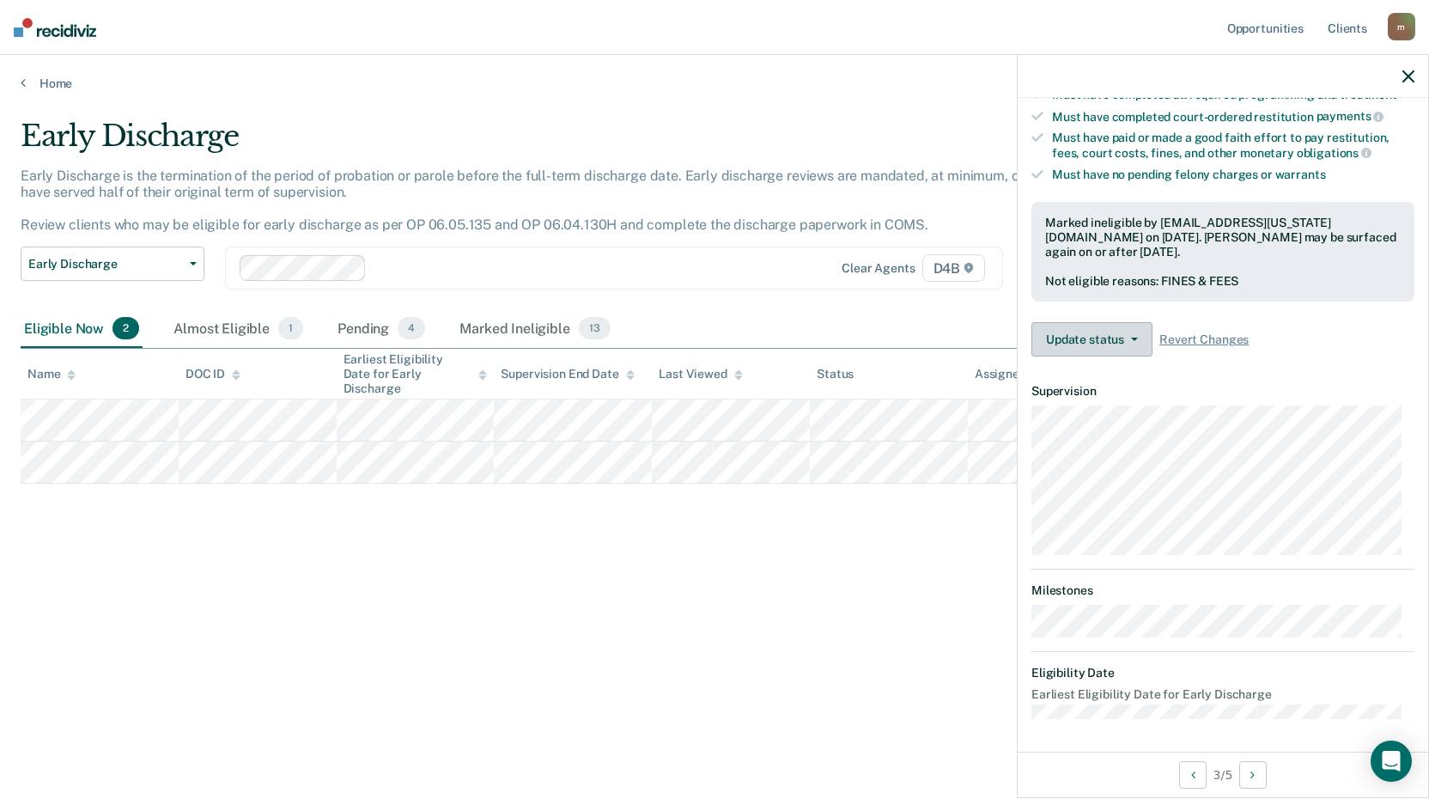
click at [1110, 334] on button "Update status" at bounding box center [1091, 339] width 121 height 34
click at [725, 544] on div "Early Discharge Early Discharge is the termination of the period of probation o…" at bounding box center [715, 394] width 1388 height 551
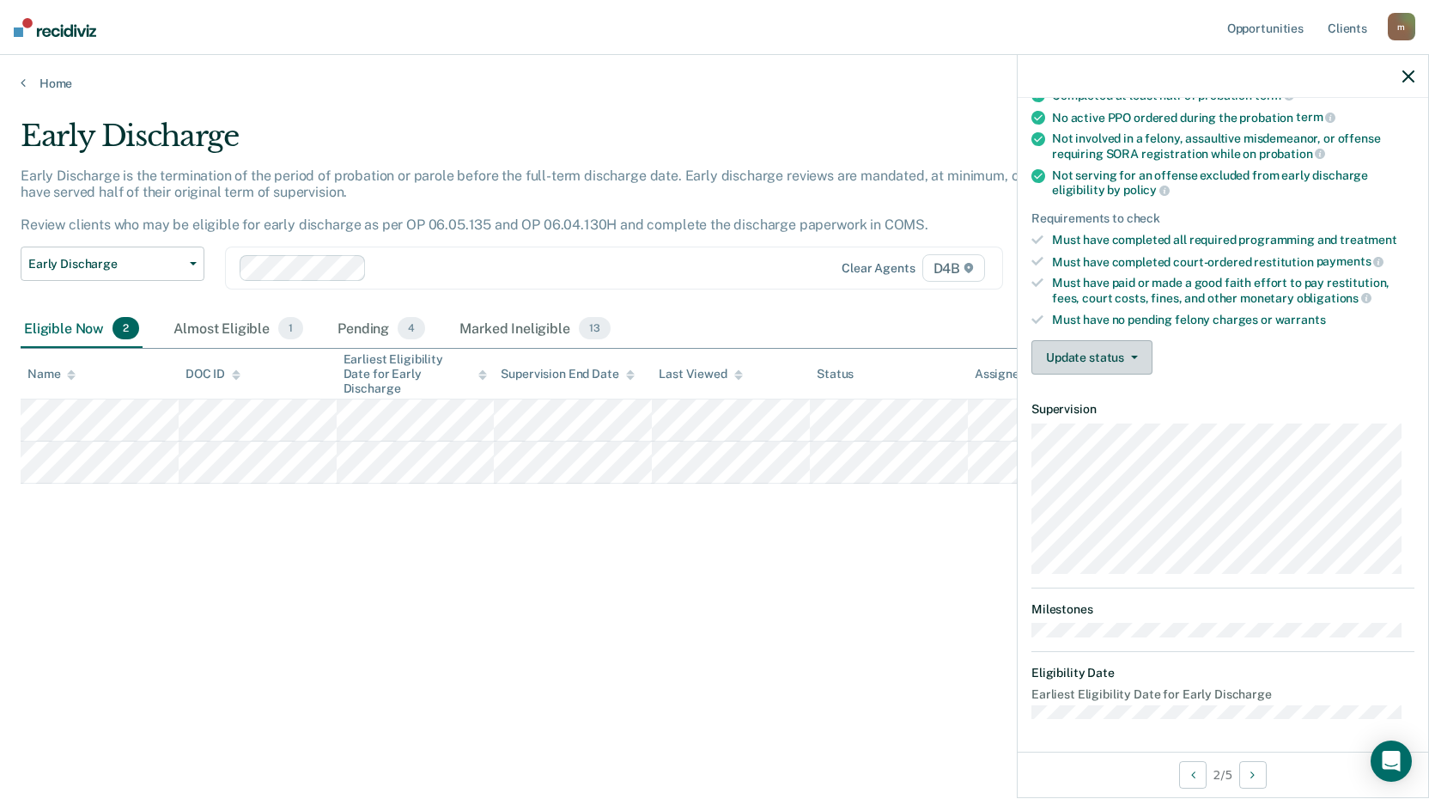
click at [1097, 371] on button "Update status" at bounding box center [1091, 357] width 121 height 34
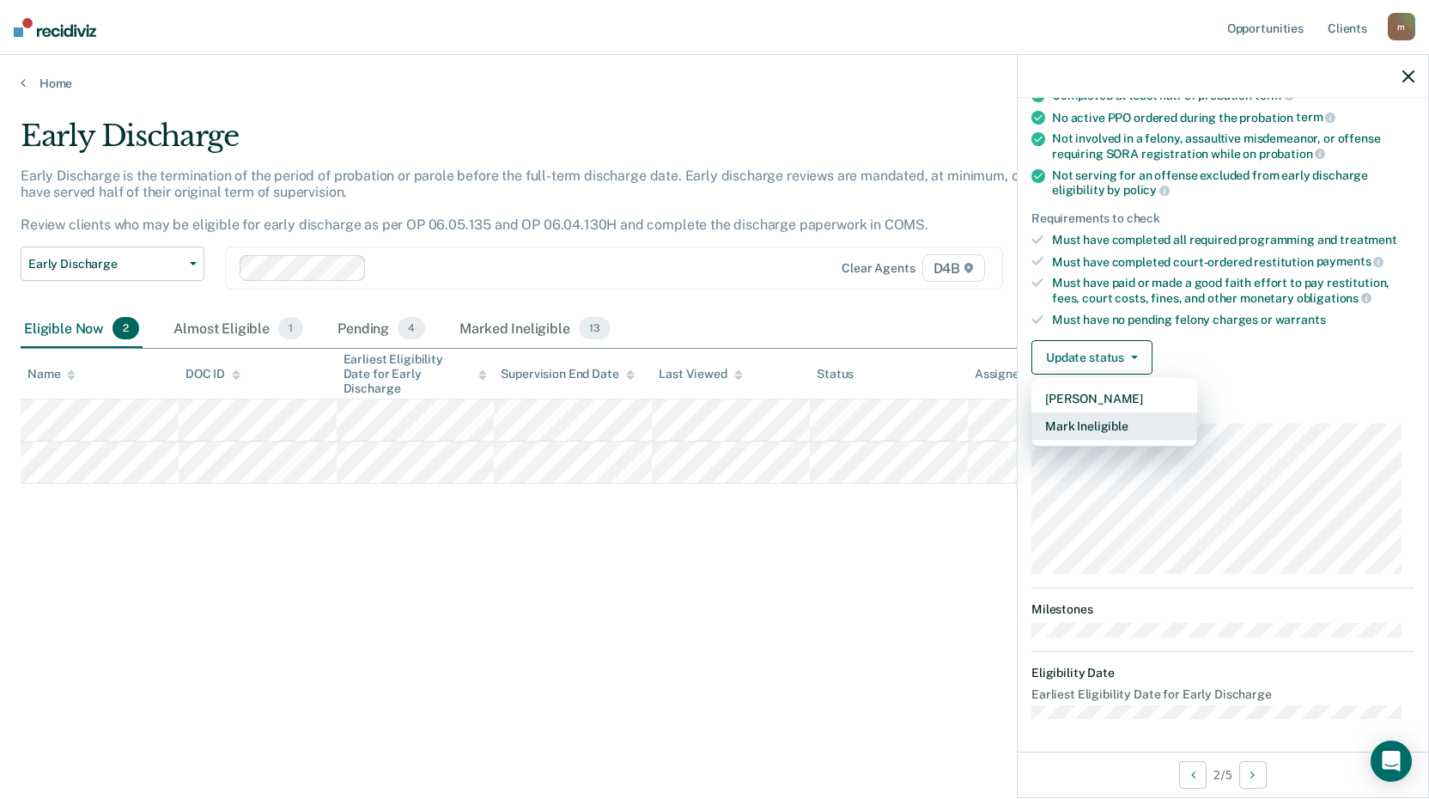
click at [1138, 419] on button "Mark Ineligible" at bounding box center [1114, 425] width 166 height 27
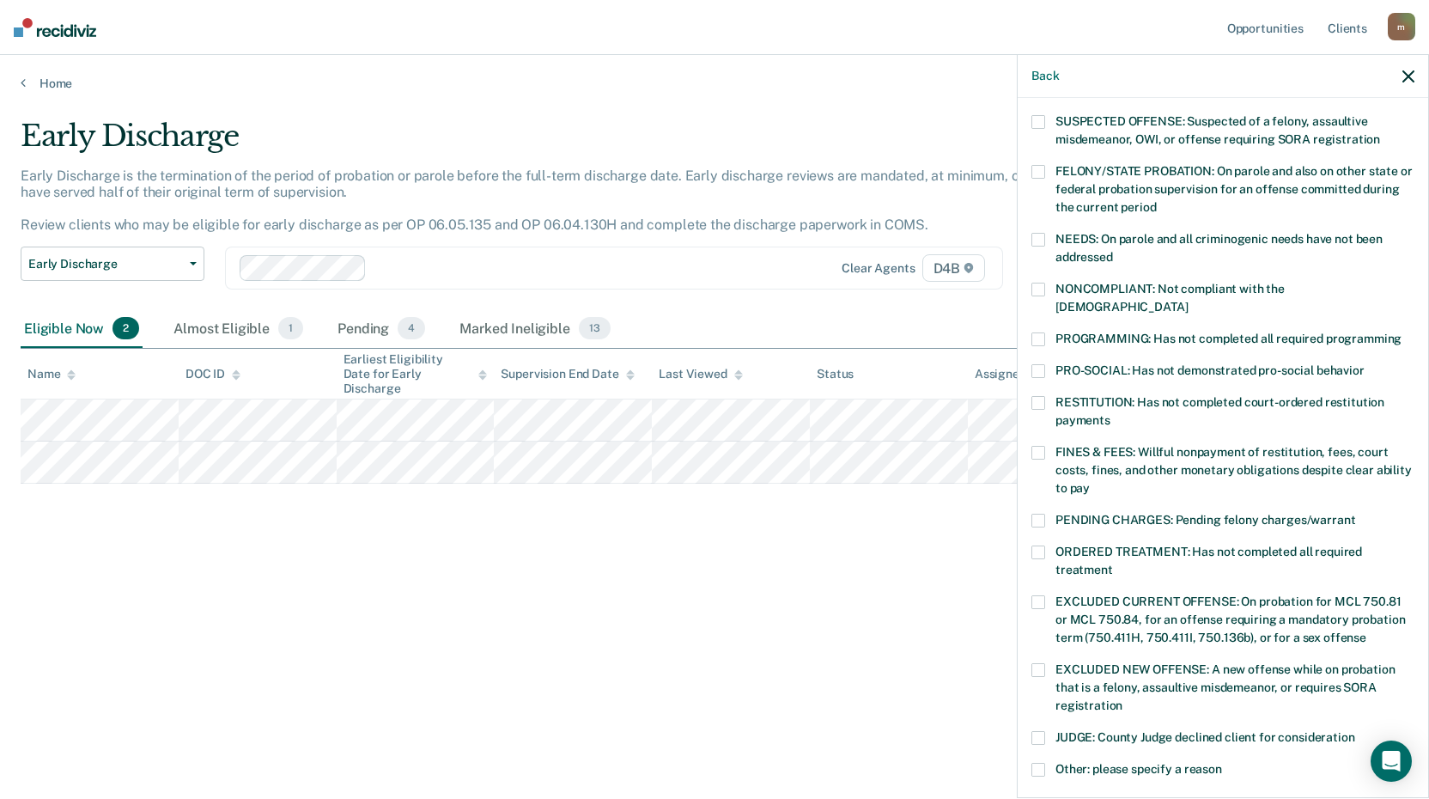
click at [1038, 446] on span at bounding box center [1038, 453] width 14 height 14
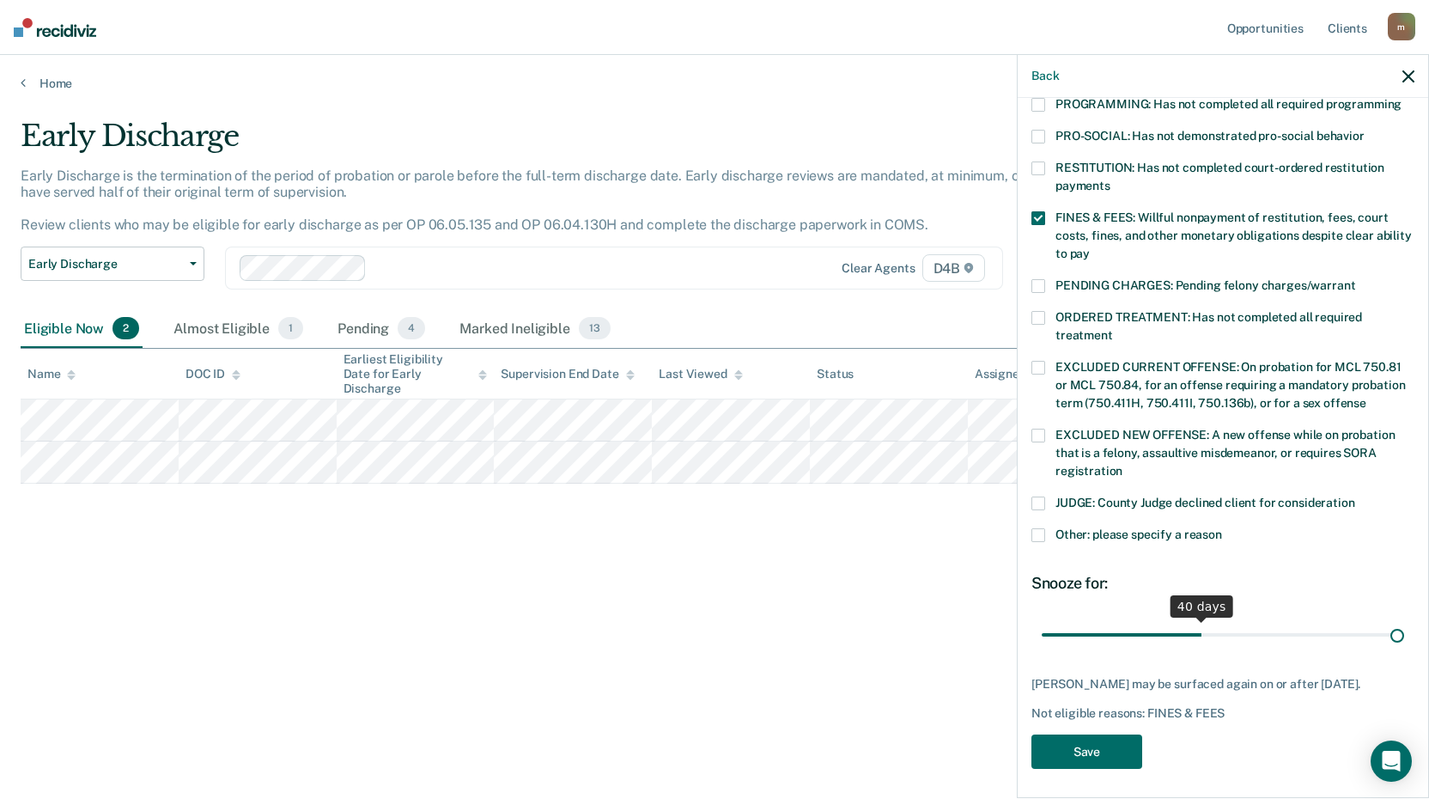
scroll to position [398, 0]
drag, startPoint x: 1158, startPoint y: 615, endPoint x: 1431, endPoint y: 617, distance: 273.1
type input "90"
click at [1404, 619] on input "range" at bounding box center [1223, 634] width 362 height 30
click at [1111, 741] on button "Save" at bounding box center [1086, 751] width 111 height 35
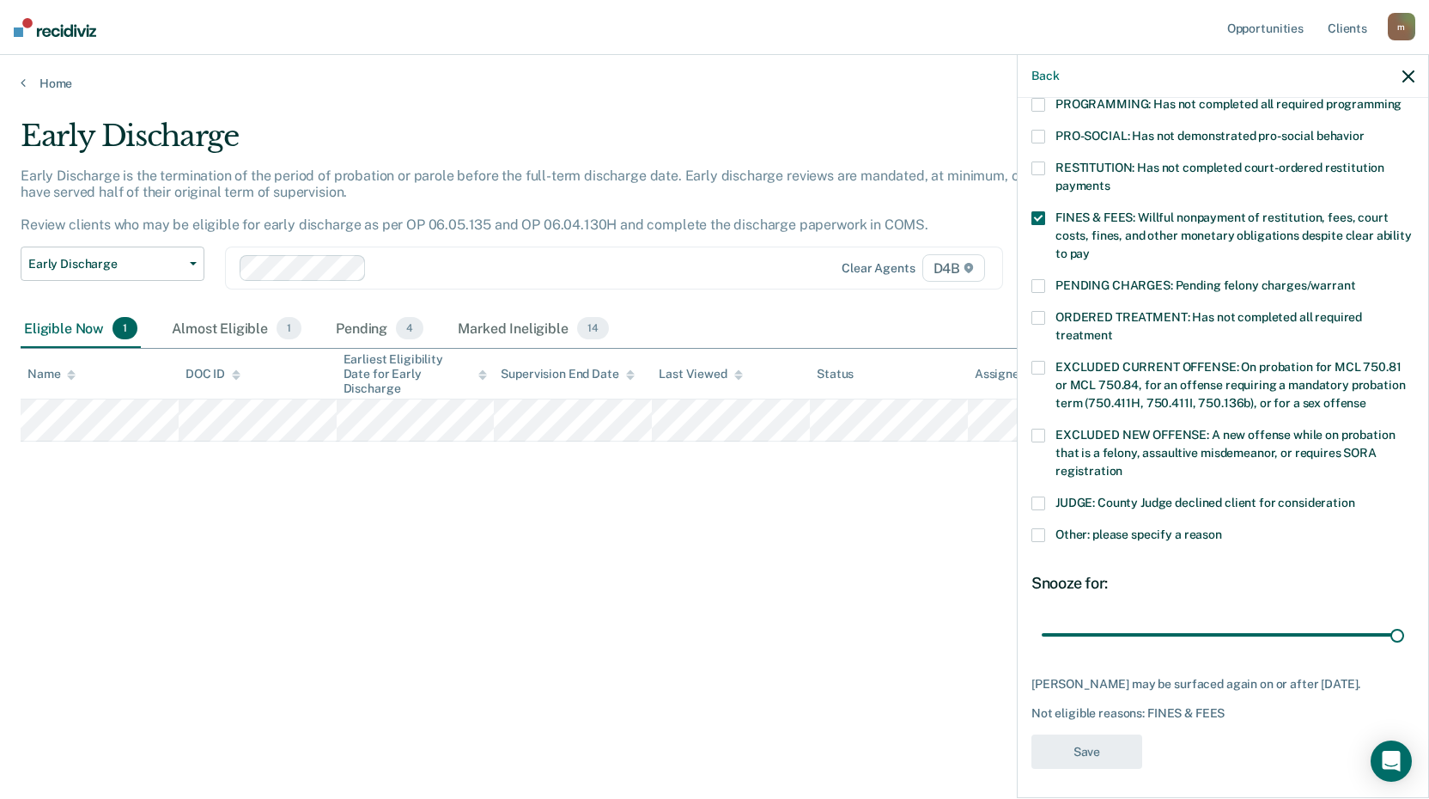
click at [542, 549] on div "Early Discharge Early Discharge is the termination of the period of probation o…" at bounding box center [715, 394] width 1388 height 551
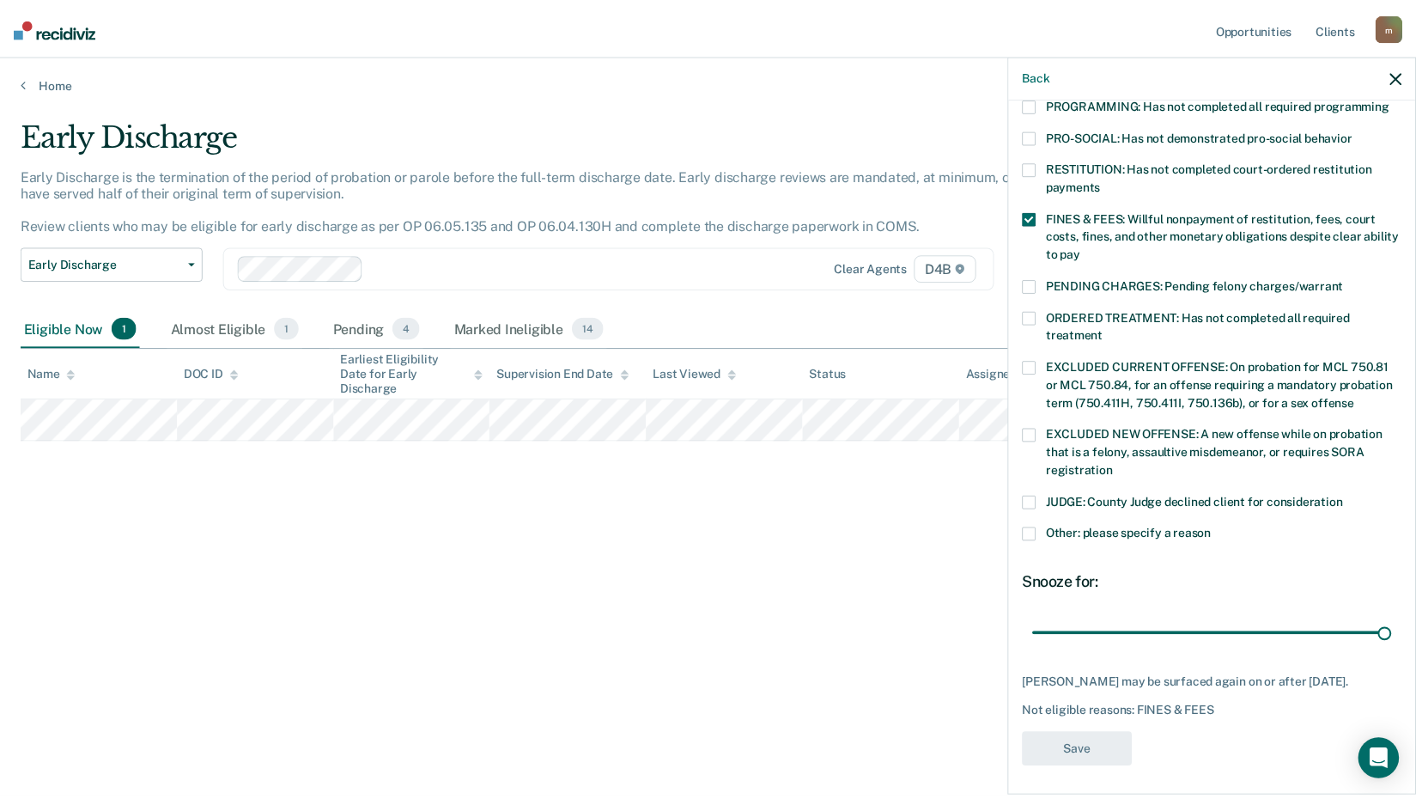
scroll to position [291, 0]
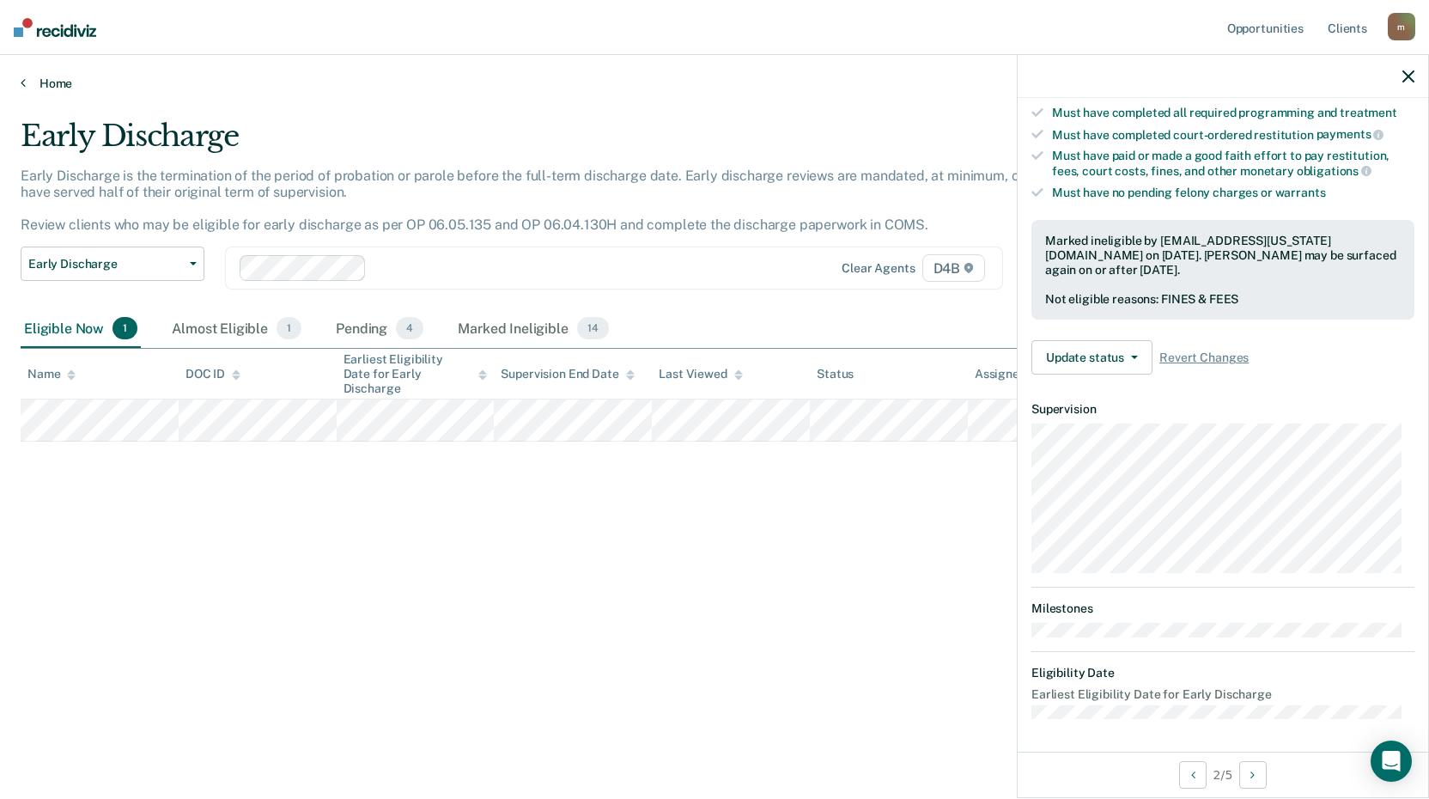
click at [46, 81] on link "Home" at bounding box center [715, 83] width 1388 height 15
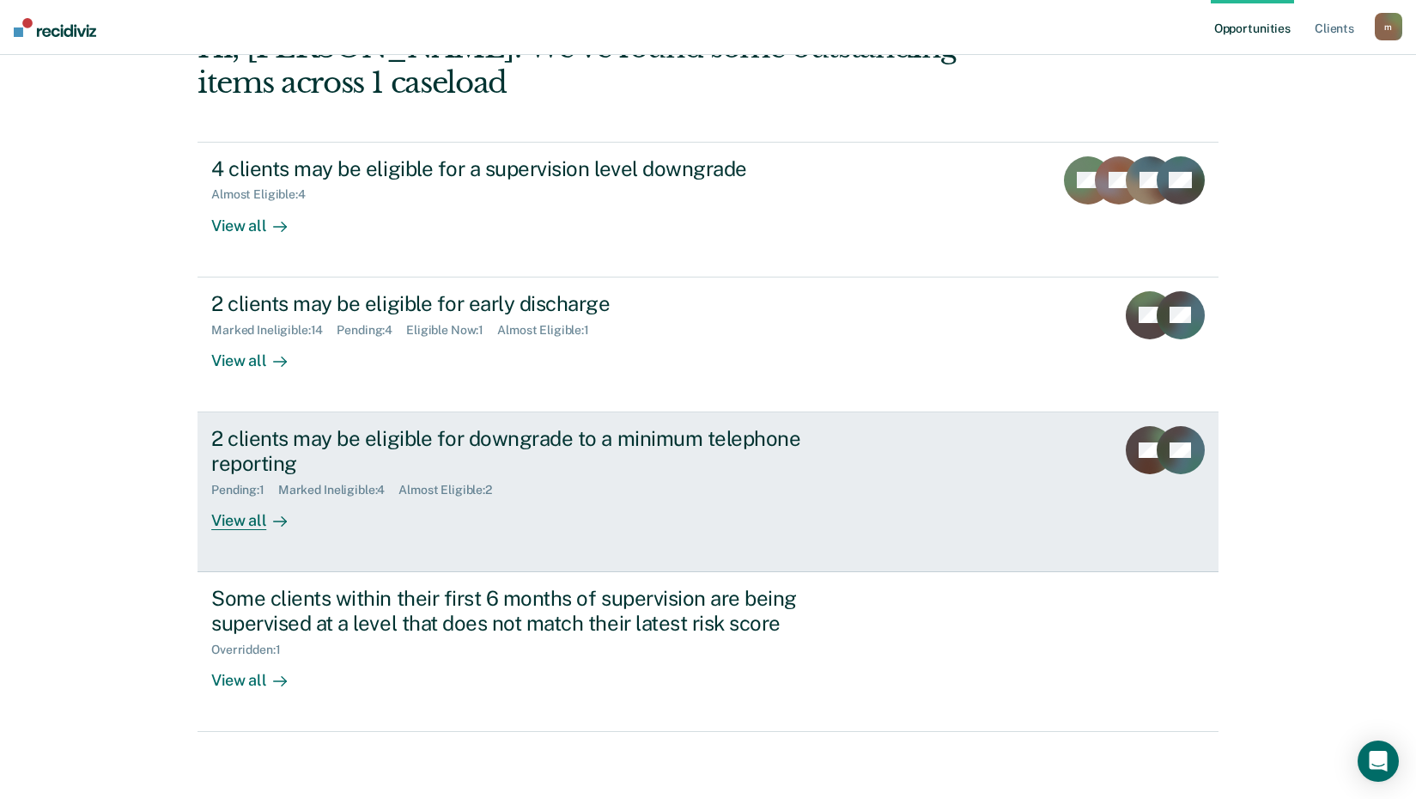
scroll to position [118, 0]
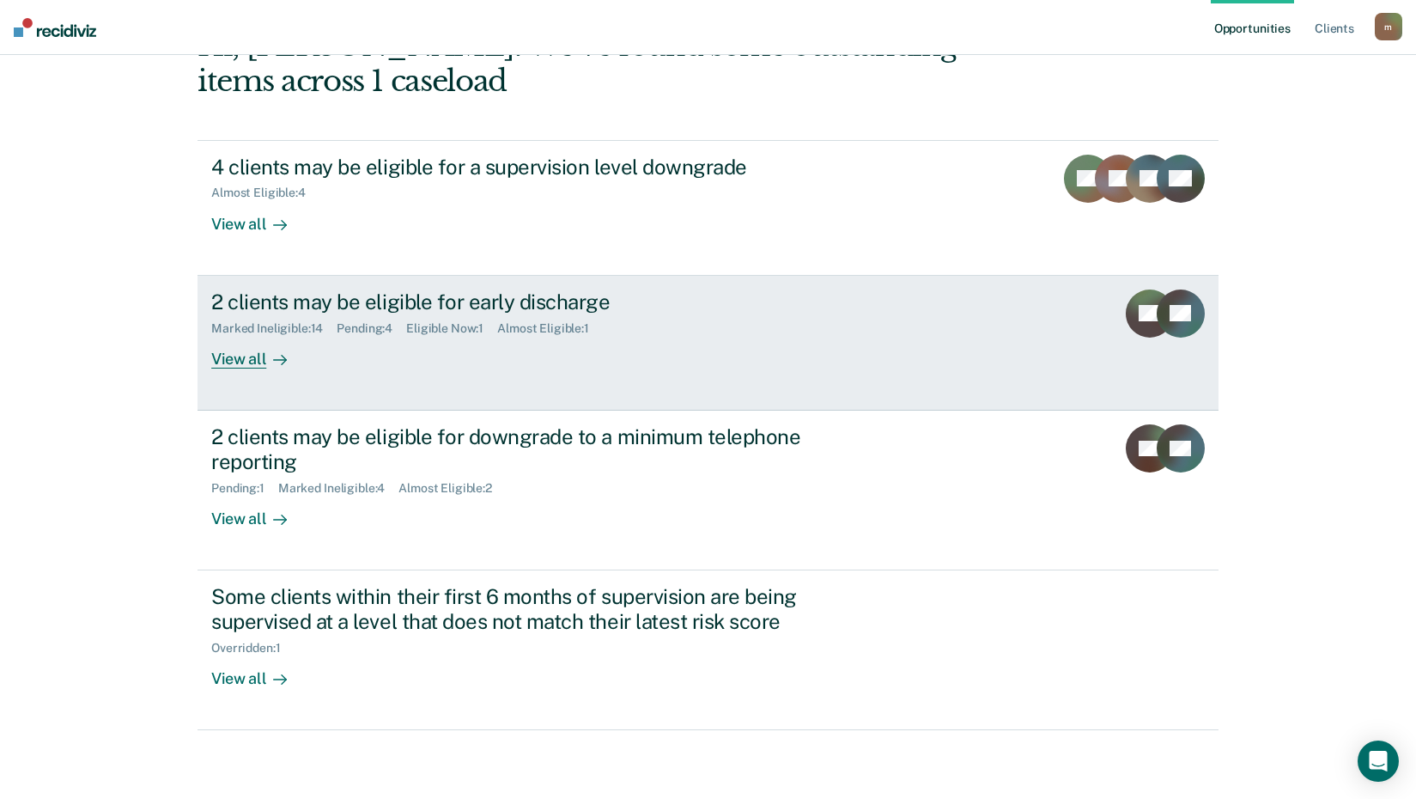
click at [241, 368] on div "View all" at bounding box center [259, 351] width 96 height 33
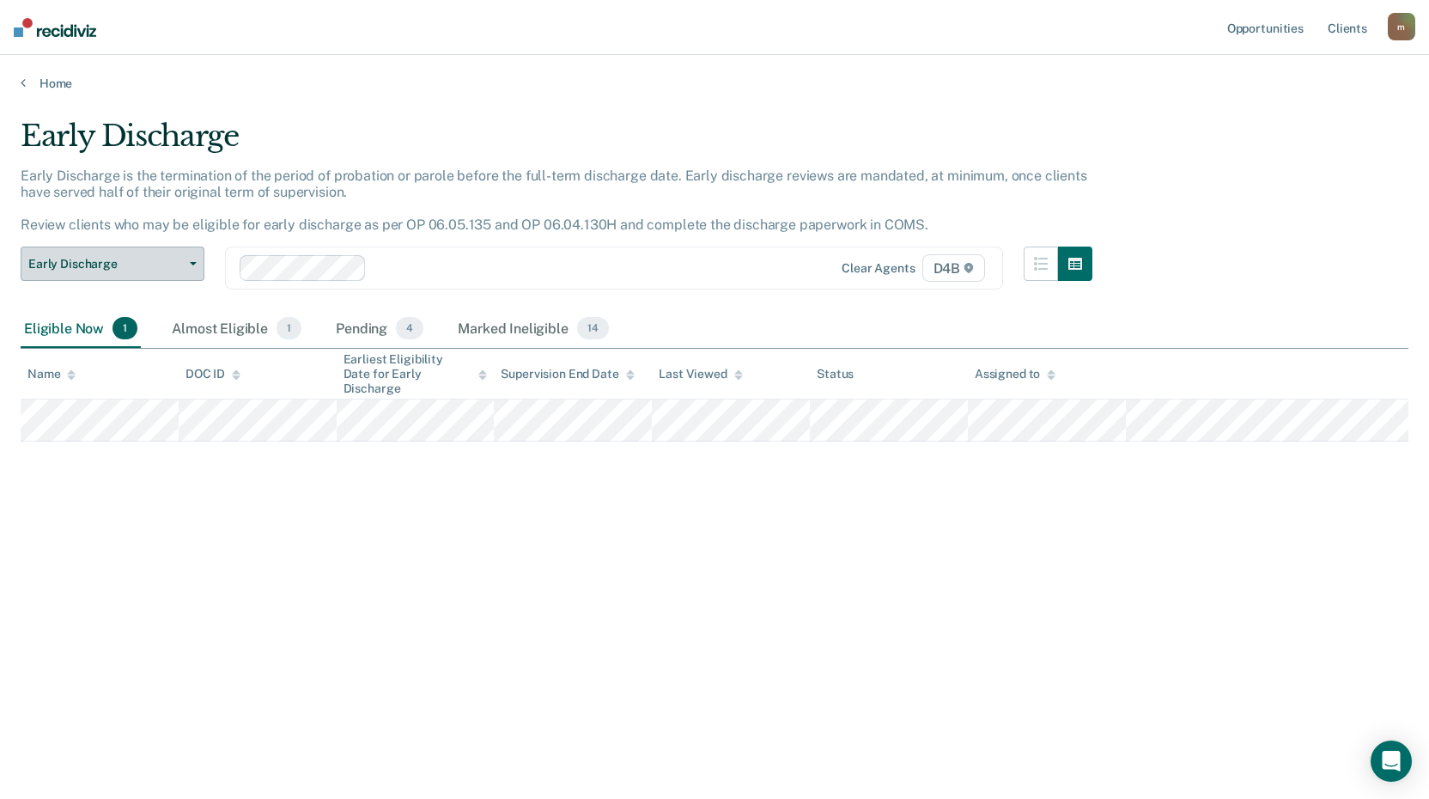
click at [140, 259] on span "Early Discharge" at bounding box center [105, 264] width 155 height 15
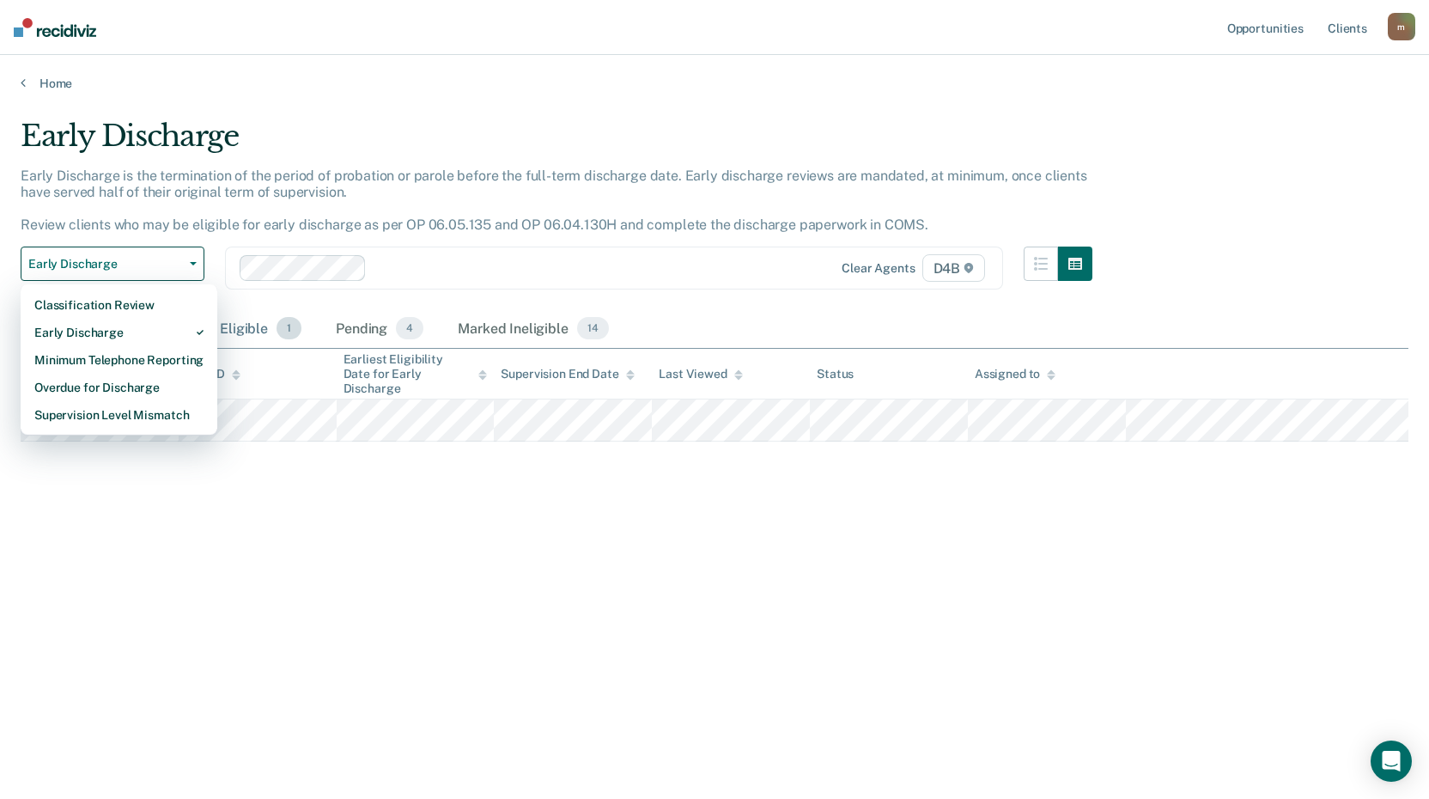
drag, startPoint x: 552, startPoint y: 641, endPoint x: 230, endPoint y: 339, distance: 441.1
click at [544, 629] on div "Early Discharge Early Discharge is the termination of the period of probation o…" at bounding box center [715, 394] width 1388 height 551
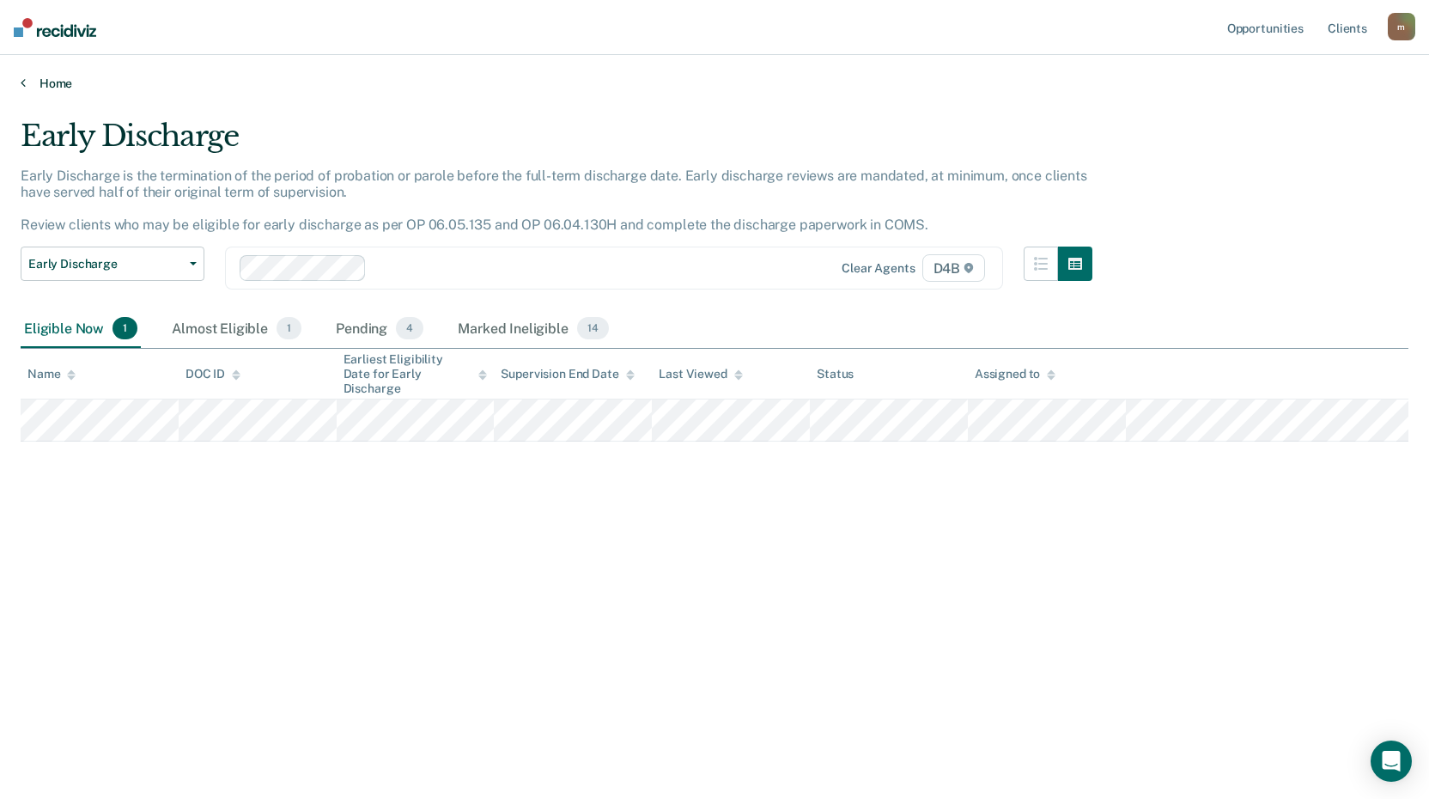
click at [40, 86] on link "Home" at bounding box center [715, 83] width 1388 height 15
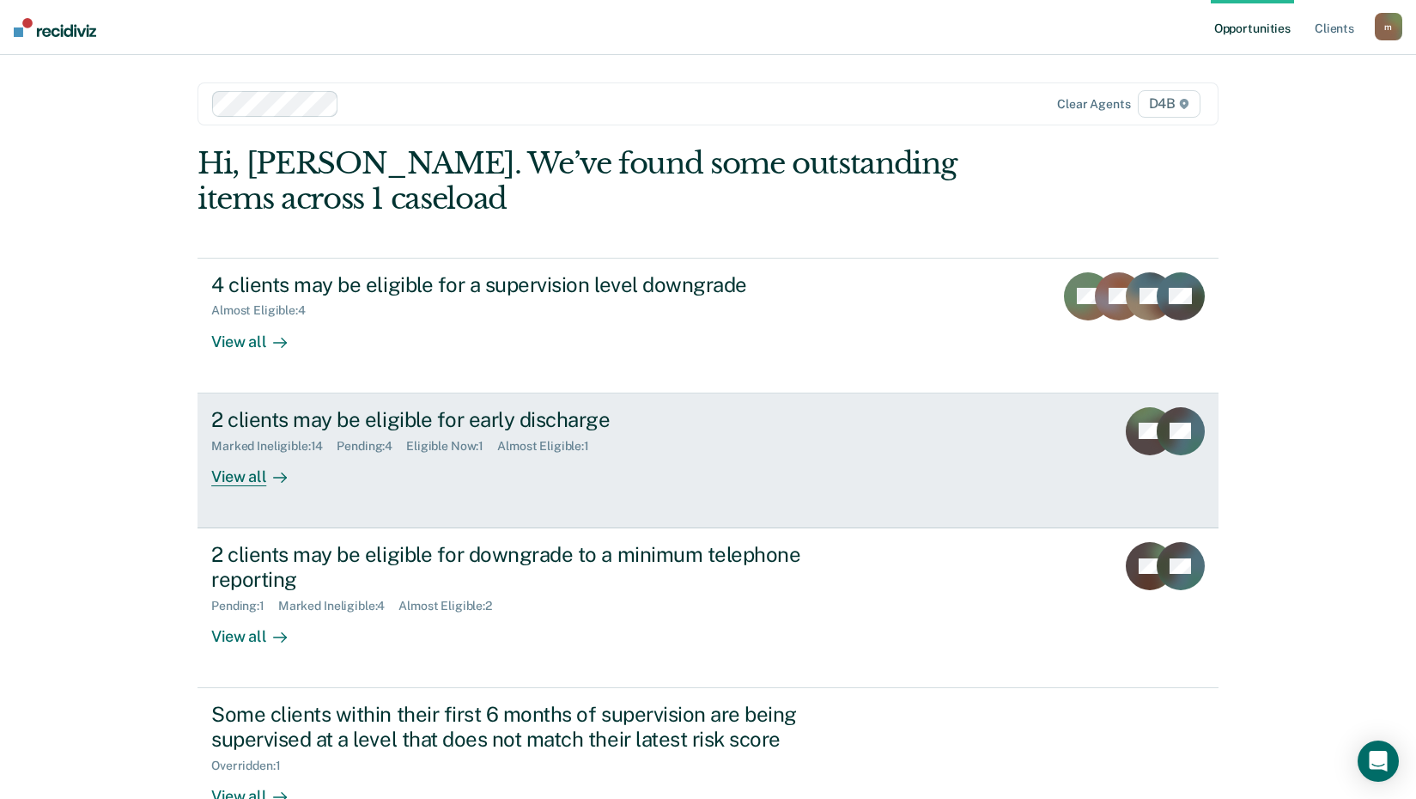
click at [244, 466] on div "View all" at bounding box center [259, 469] width 96 height 33
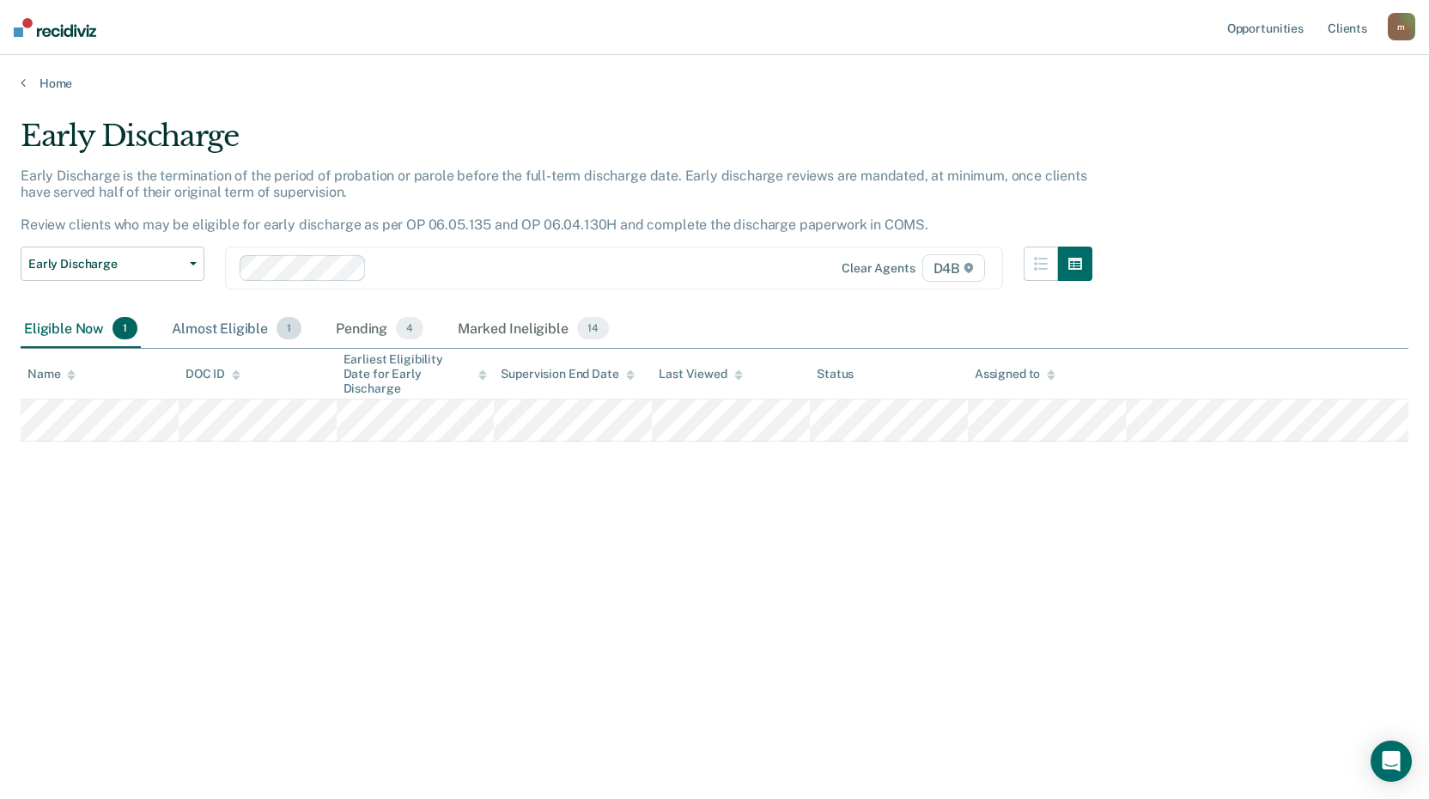
click at [258, 334] on div "Almost Eligible 1" at bounding box center [236, 329] width 137 height 38
click at [370, 323] on div "Pending 4" at bounding box center [379, 329] width 94 height 38
